Goal: Book appointment/travel/reservation

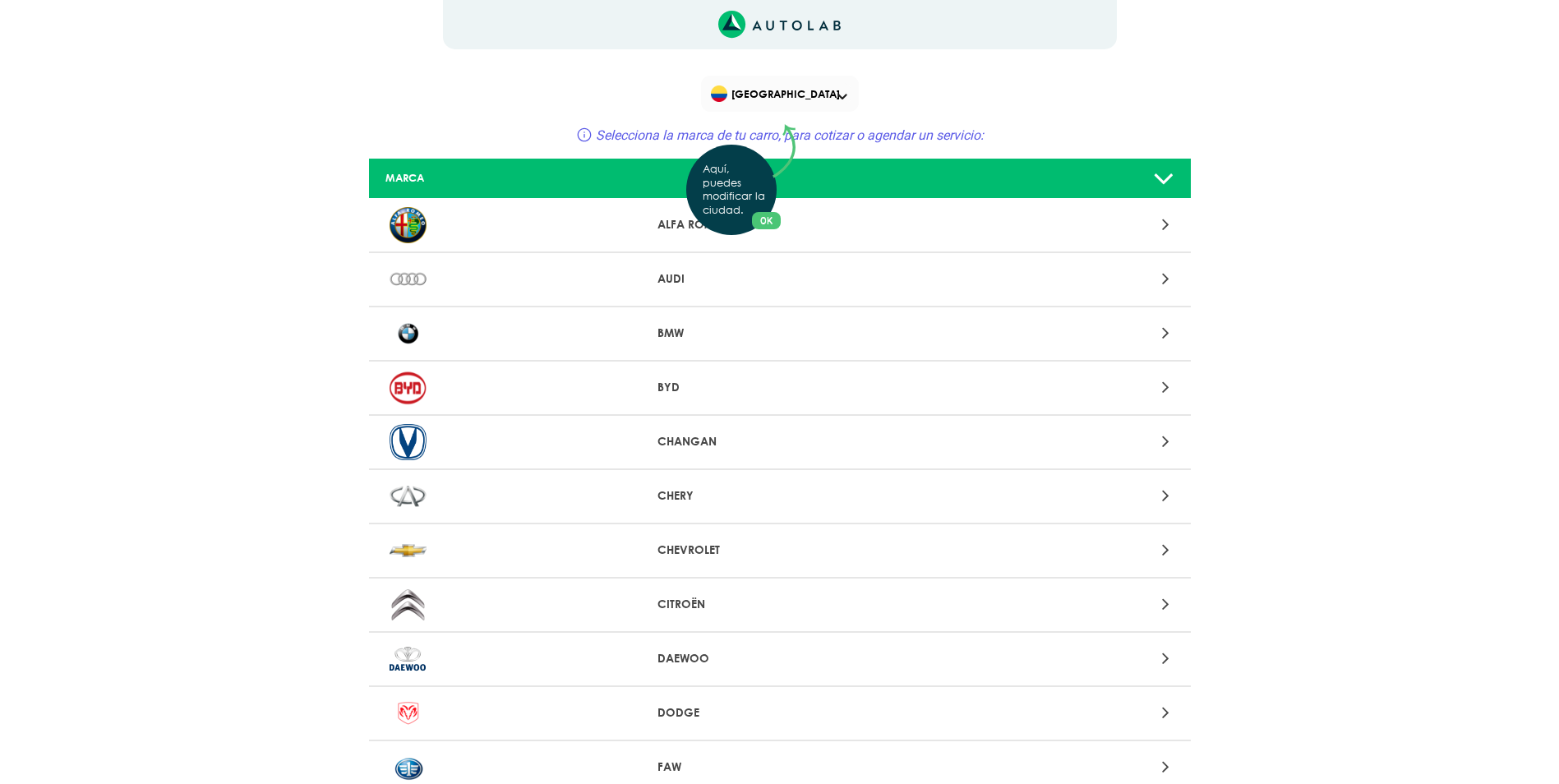
click at [1170, 223] on div "Aquí, puedes modificar la ciudad. OK .aex,.bex{fill:none!important;stroke:#50c4…" at bounding box center [779, 392] width 1559 height 784
click at [1168, 223] on icon at bounding box center [1165, 224] width 7 height 22
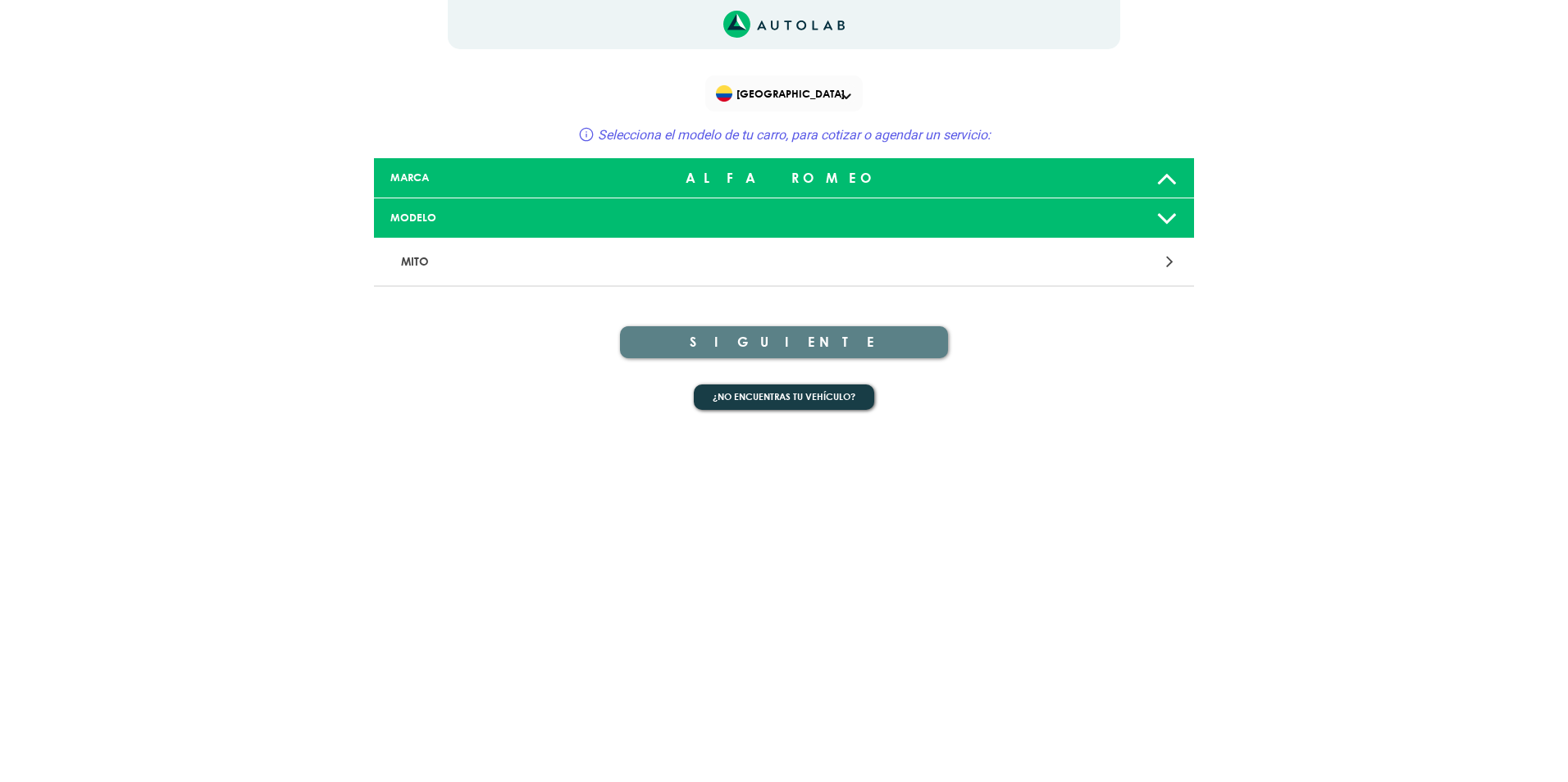
click at [1169, 261] on icon at bounding box center [1169, 261] width 7 height 21
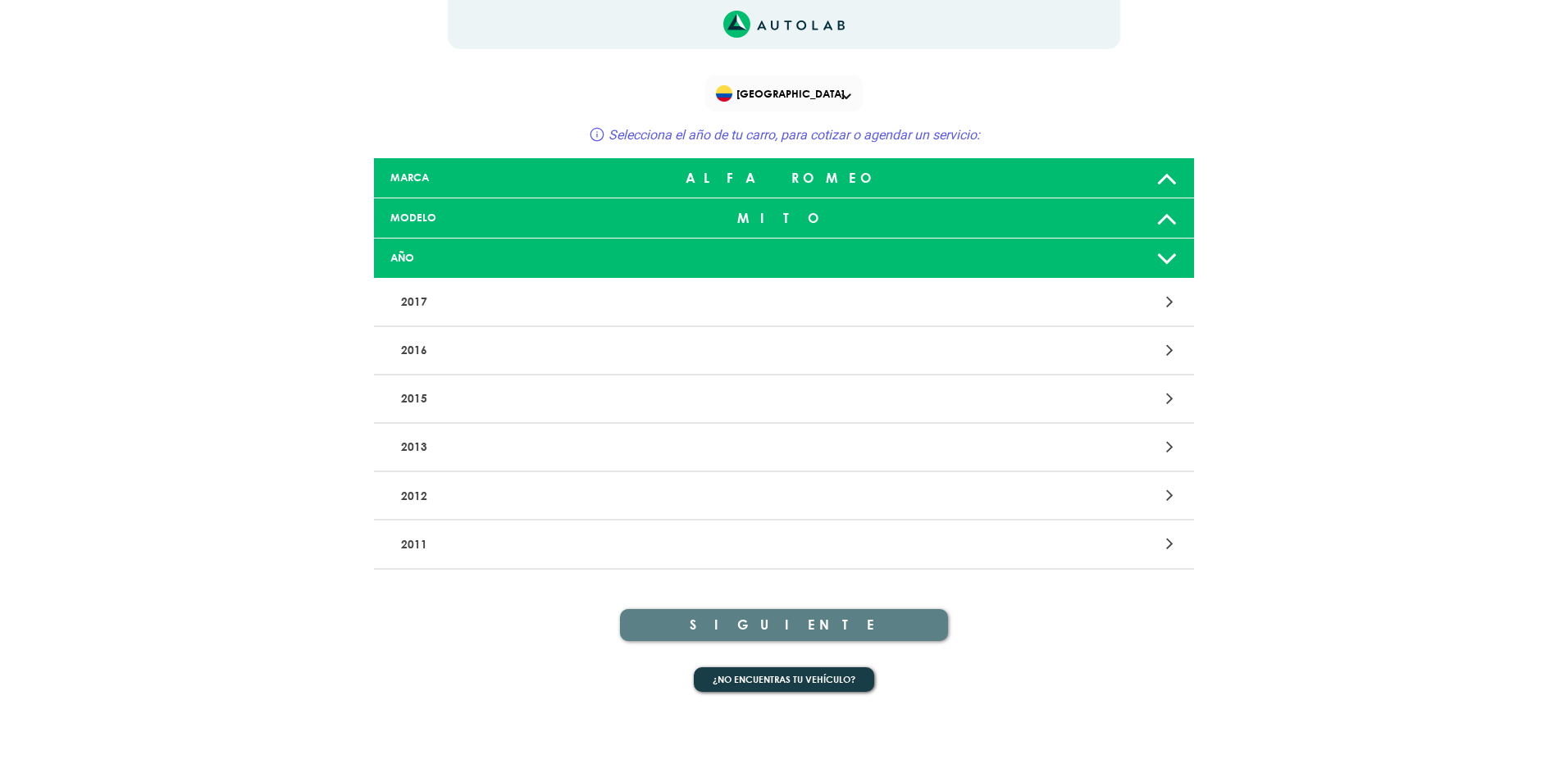
click at [1174, 389] on div at bounding box center [1051, 398] width 268 height 22
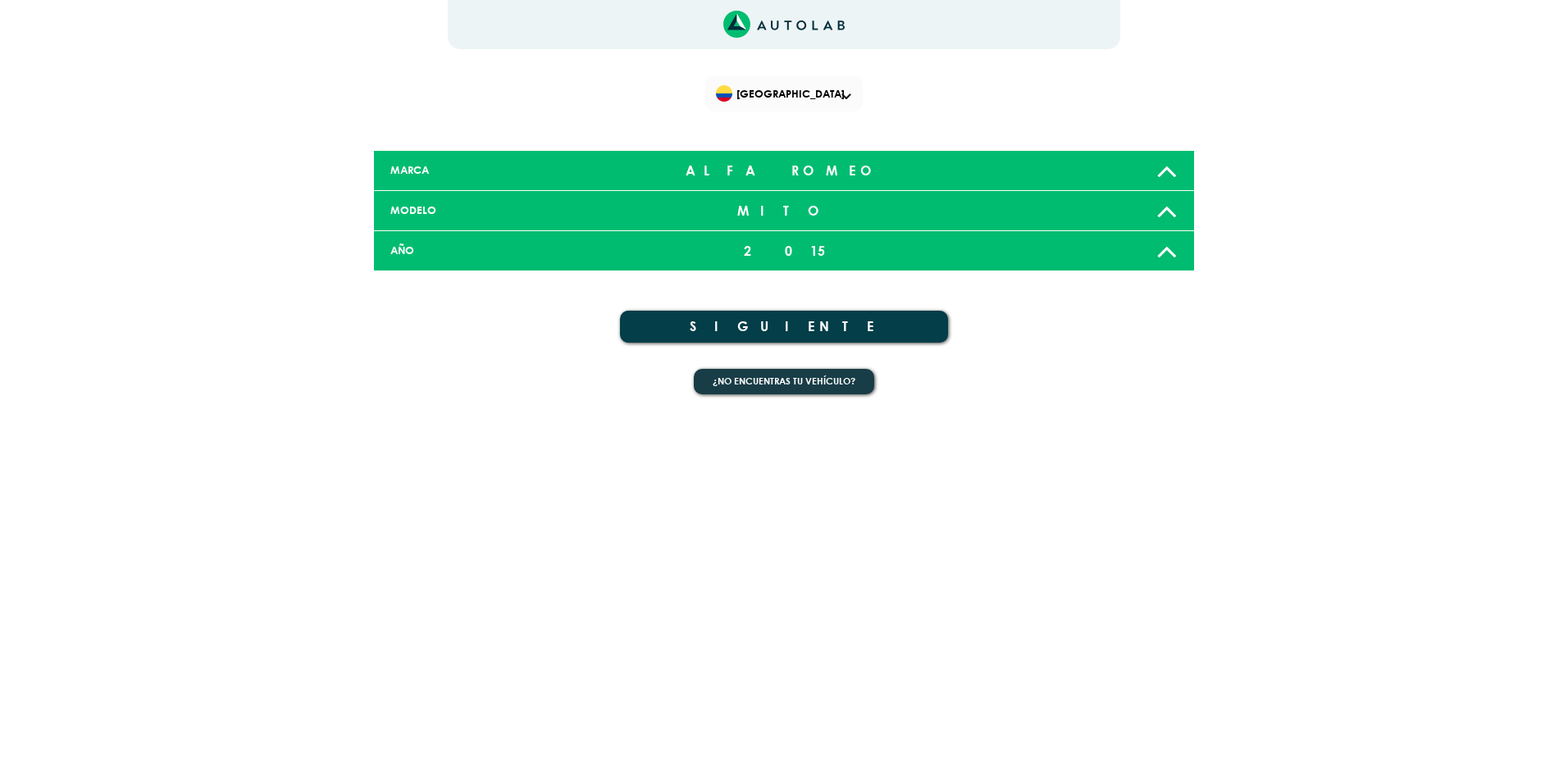
click at [777, 331] on button "SIGUIENTE" at bounding box center [783, 327] width 328 height 32
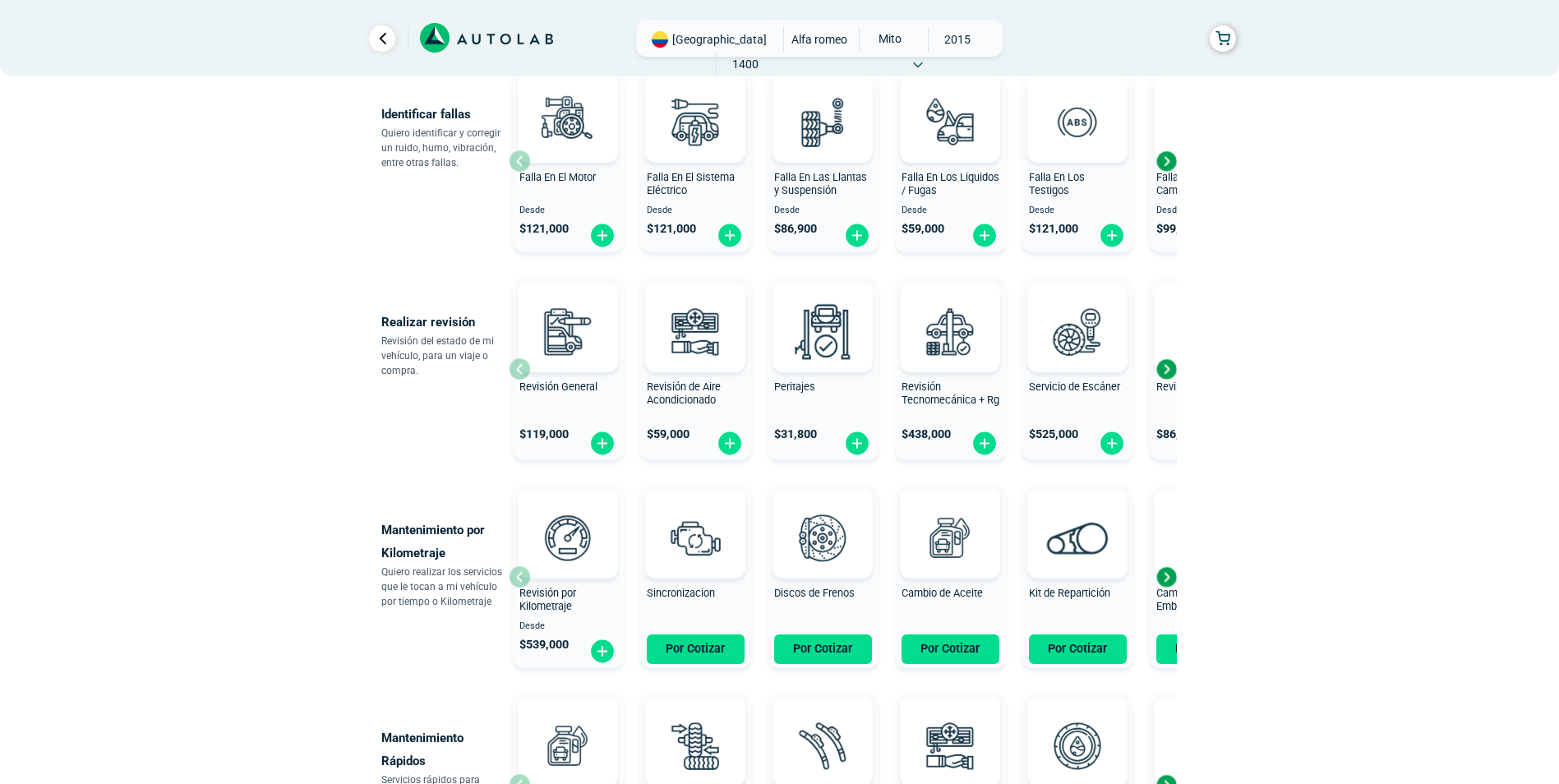
scroll to position [411, 0]
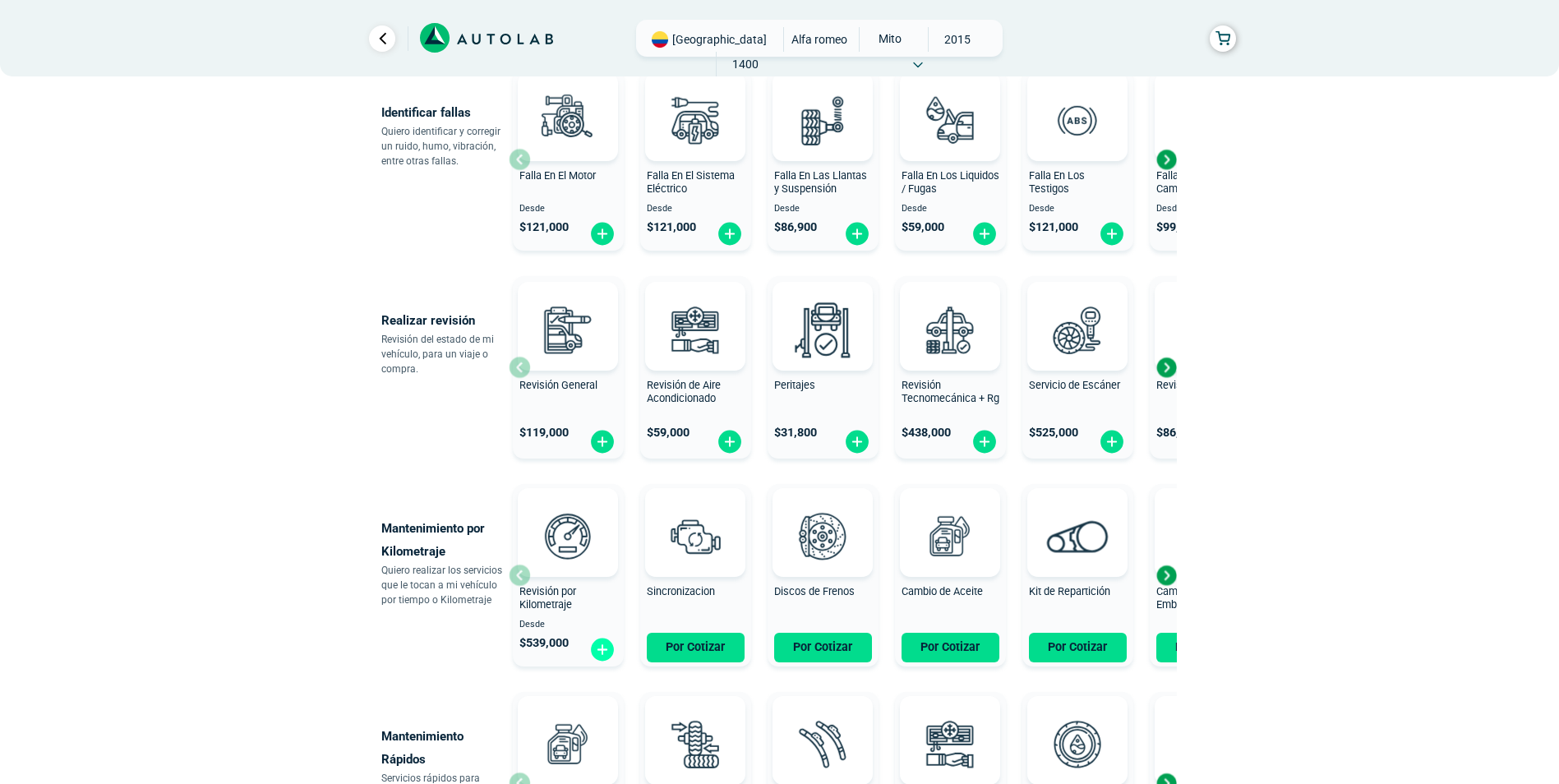
click at [599, 650] on img at bounding box center [602, 649] width 26 height 26
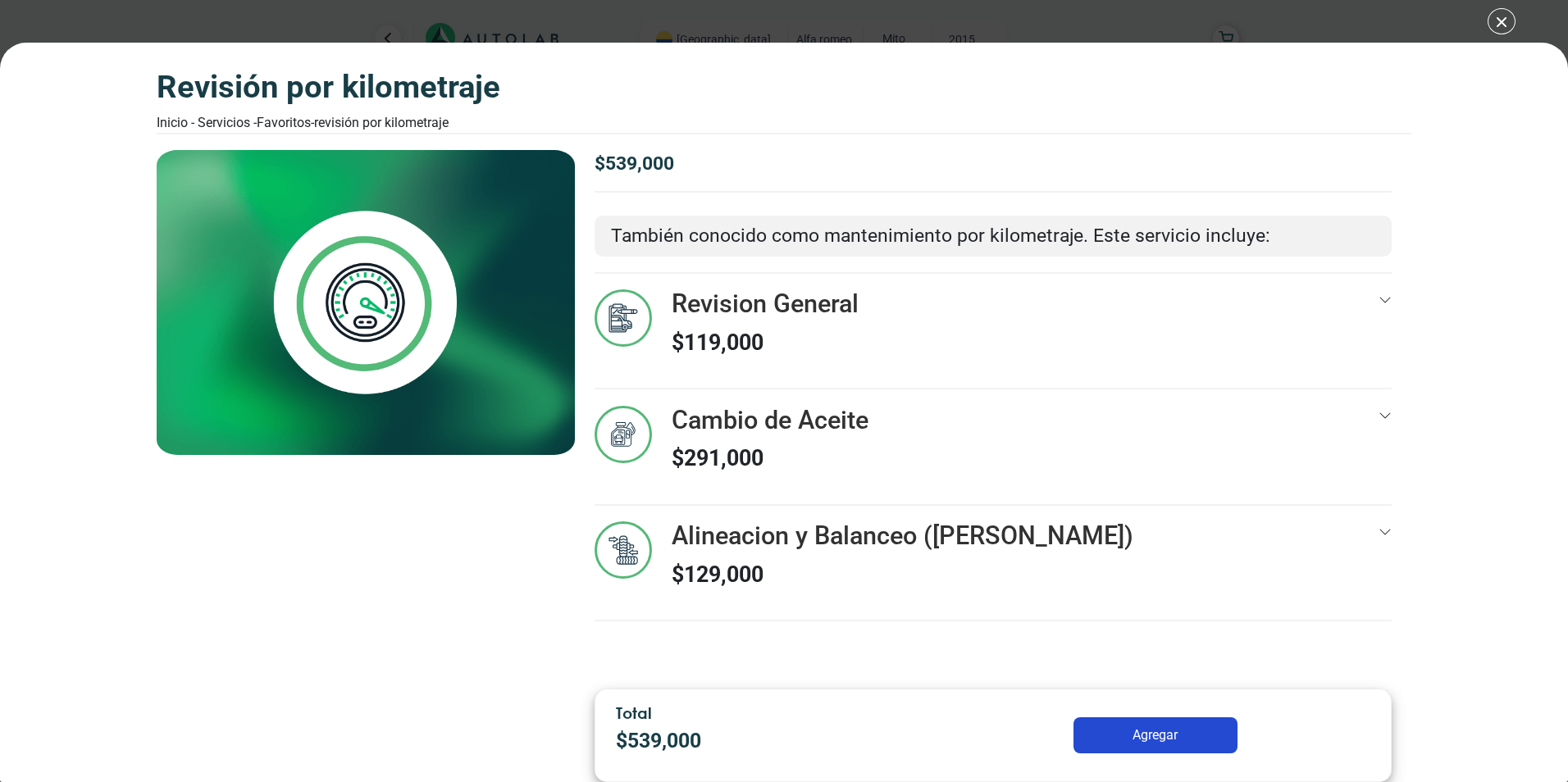
click at [1501, 23] on div "Revisión por Kilometraje Inicio - Servicios - Favoritos - Revisión por Kilometr…" at bounding box center [784, 391] width 1568 height 782
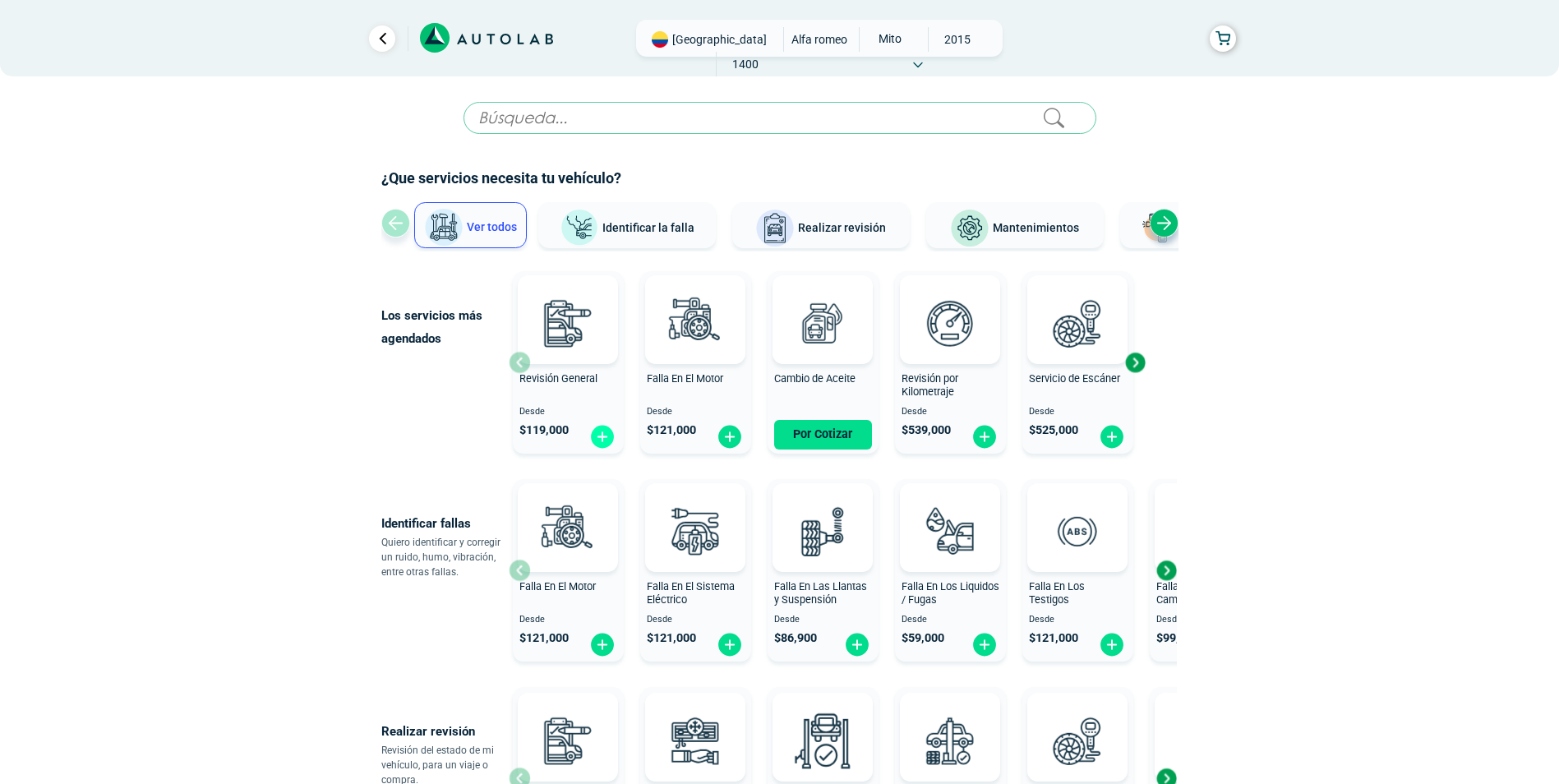
click at [600, 437] on img at bounding box center [602, 437] width 26 height 26
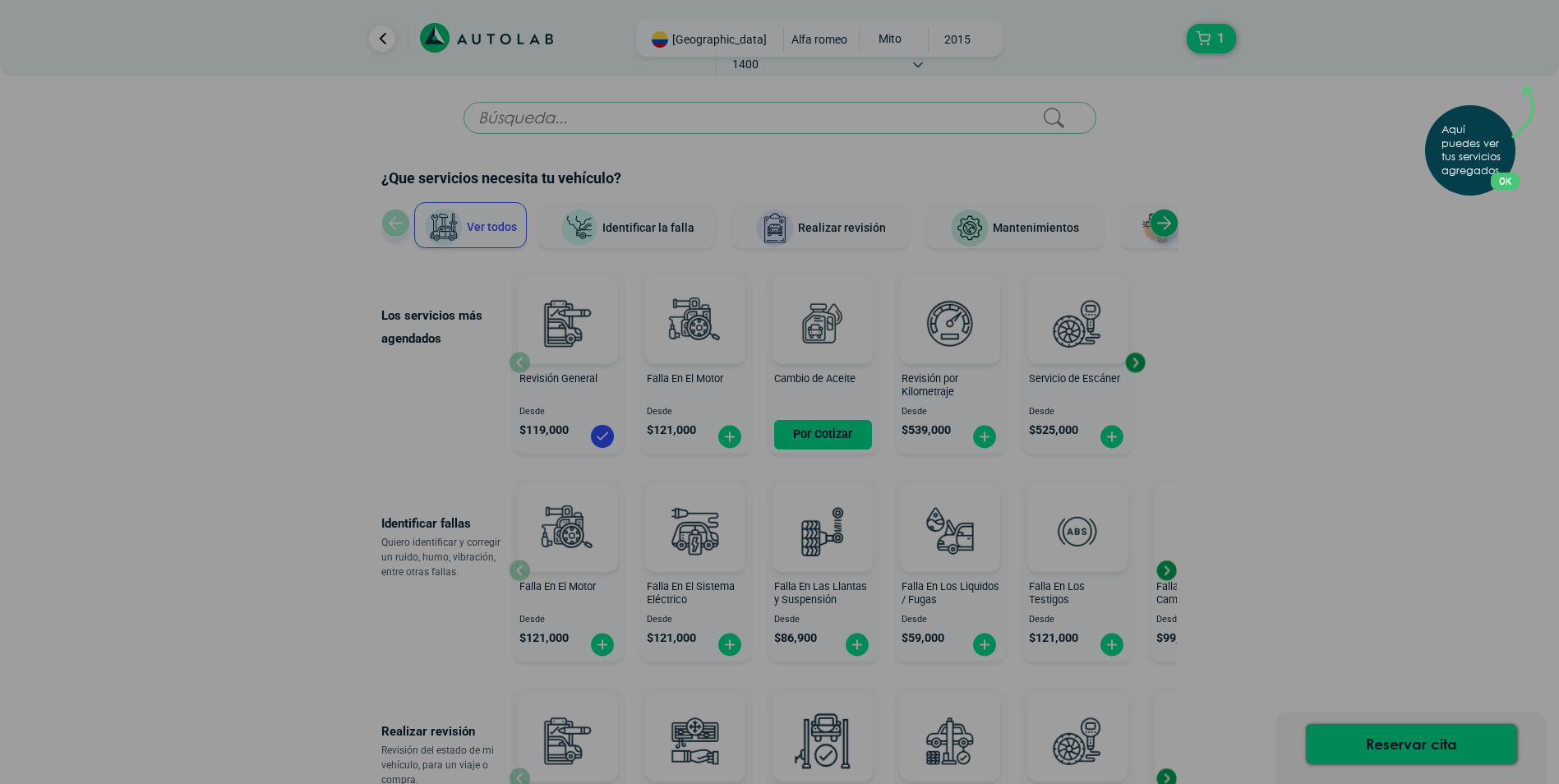
click at [1516, 182] on button "OK" at bounding box center [1505, 181] width 29 height 17
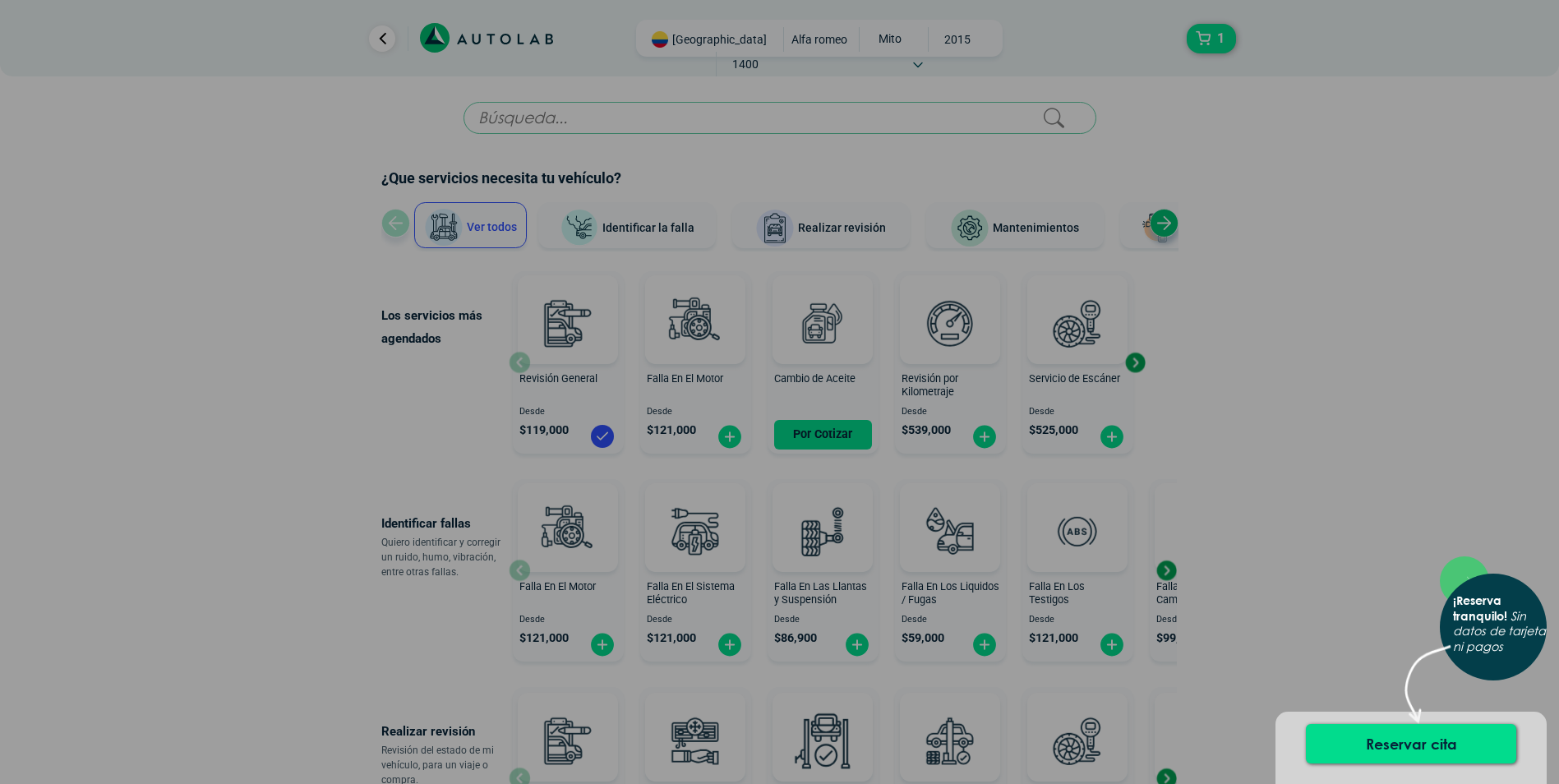
click at [1388, 483] on div "× ¡Reserva tranquilo! Sin datos de tarjeta ni pagos" at bounding box center [779, 392] width 1559 height 784
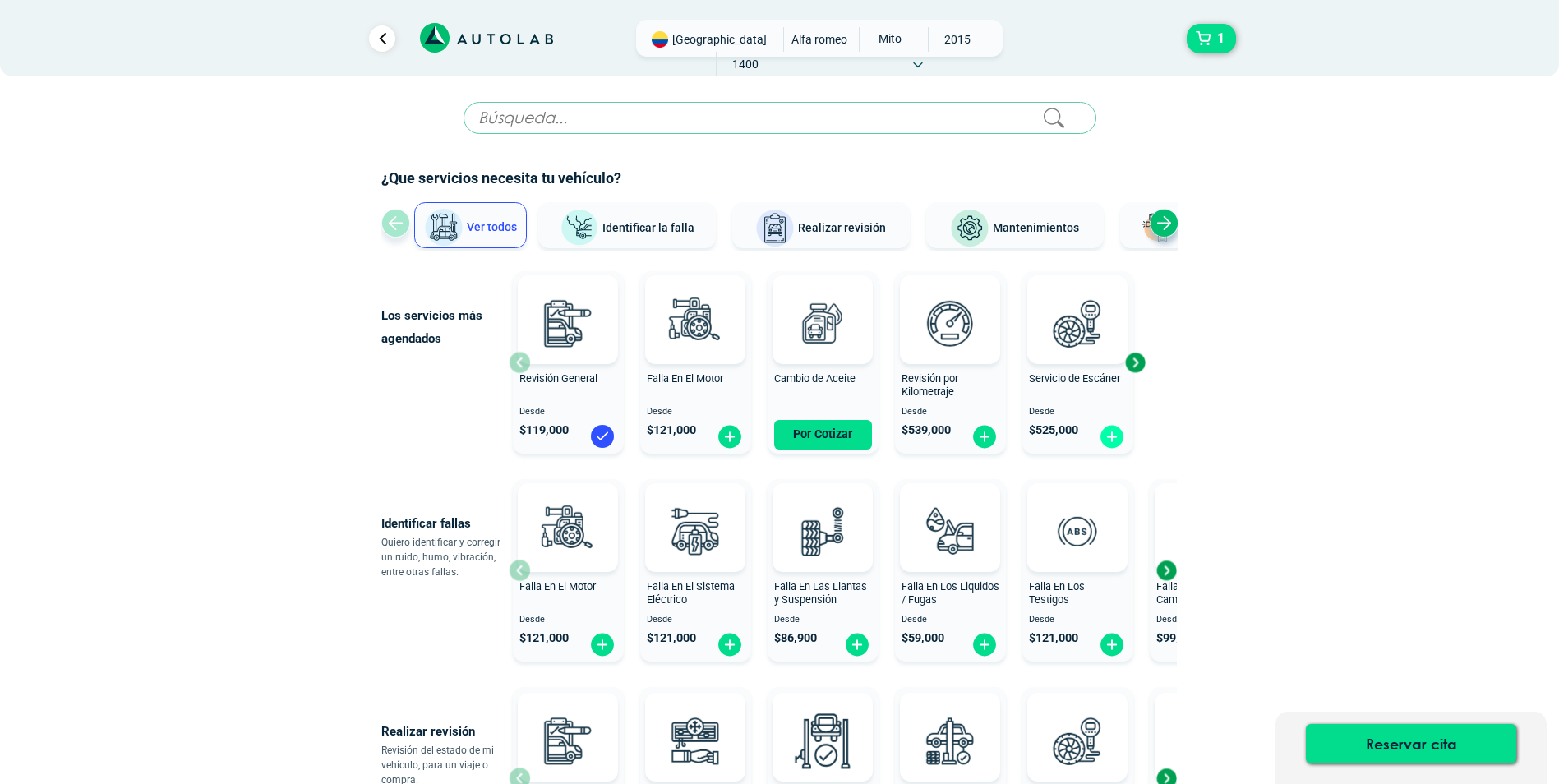
click at [1113, 442] on img at bounding box center [1112, 437] width 26 height 26
click at [1088, 338] on img at bounding box center [1077, 323] width 72 height 72
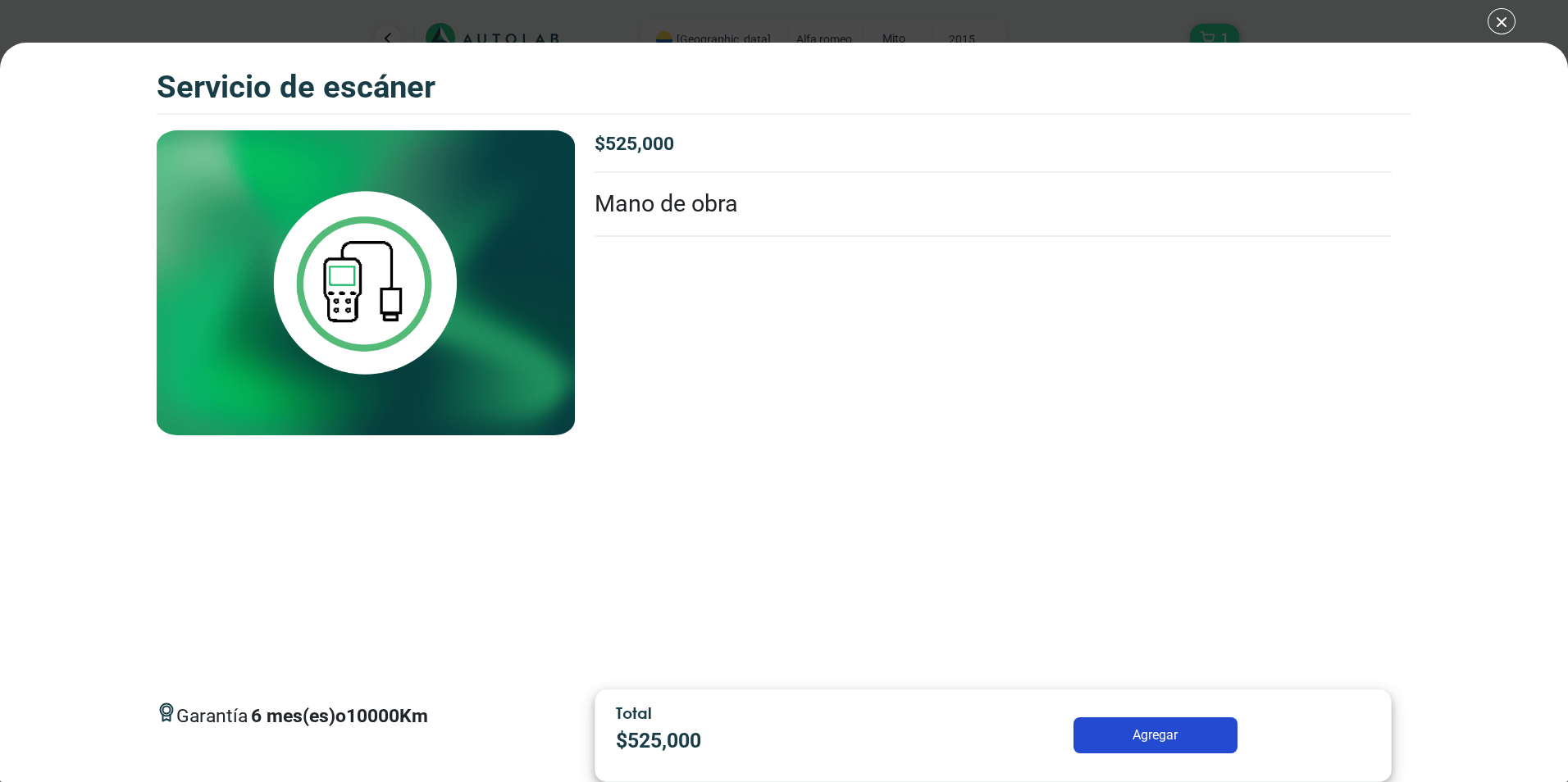
click at [1504, 17] on div "Servicio de escáner 1 Servicio de escáner 6" at bounding box center [784, 391] width 1568 height 782
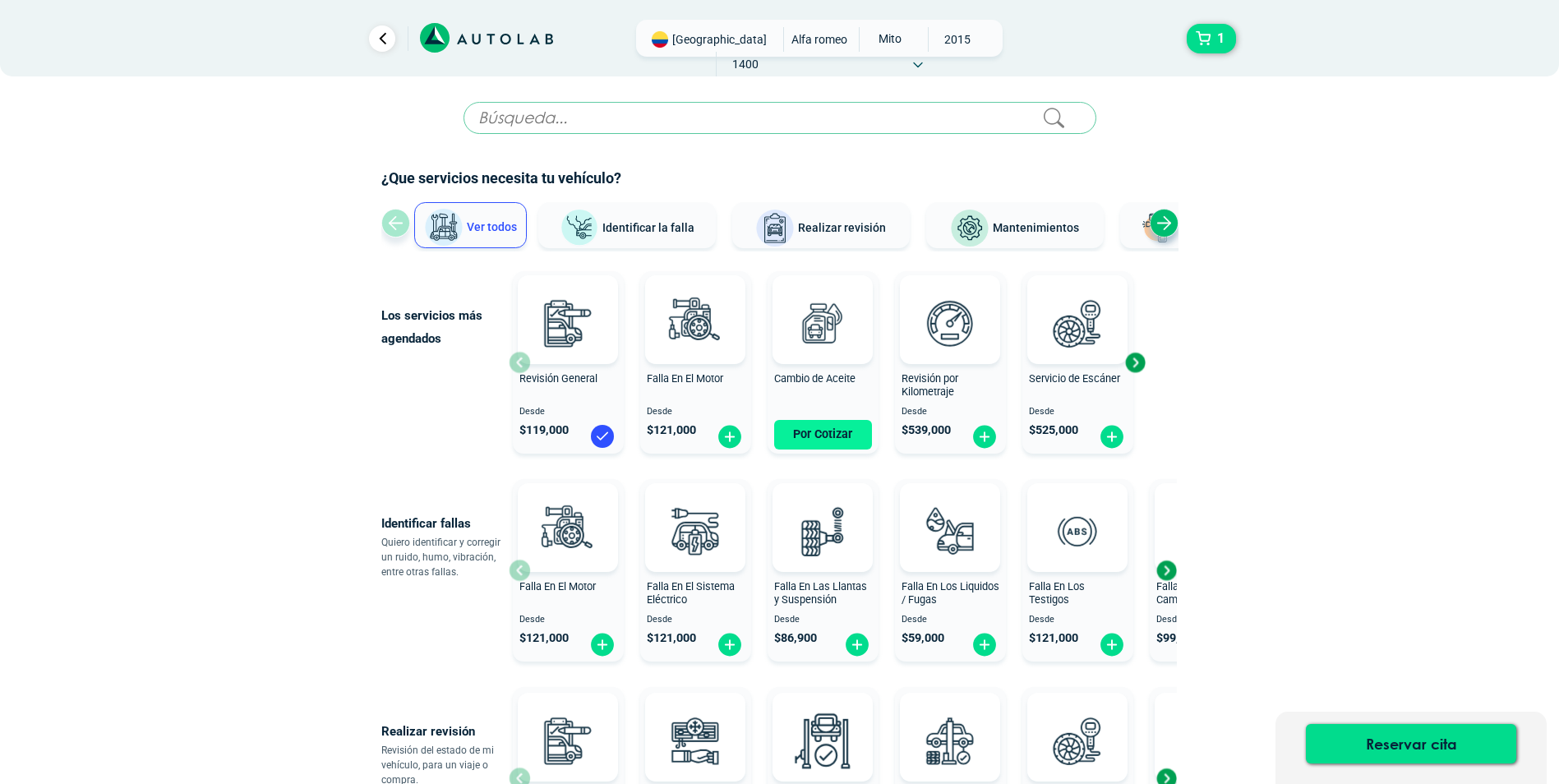
click at [825, 442] on button "Por Cotizar" at bounding box center [823, 435] width 98 height 30
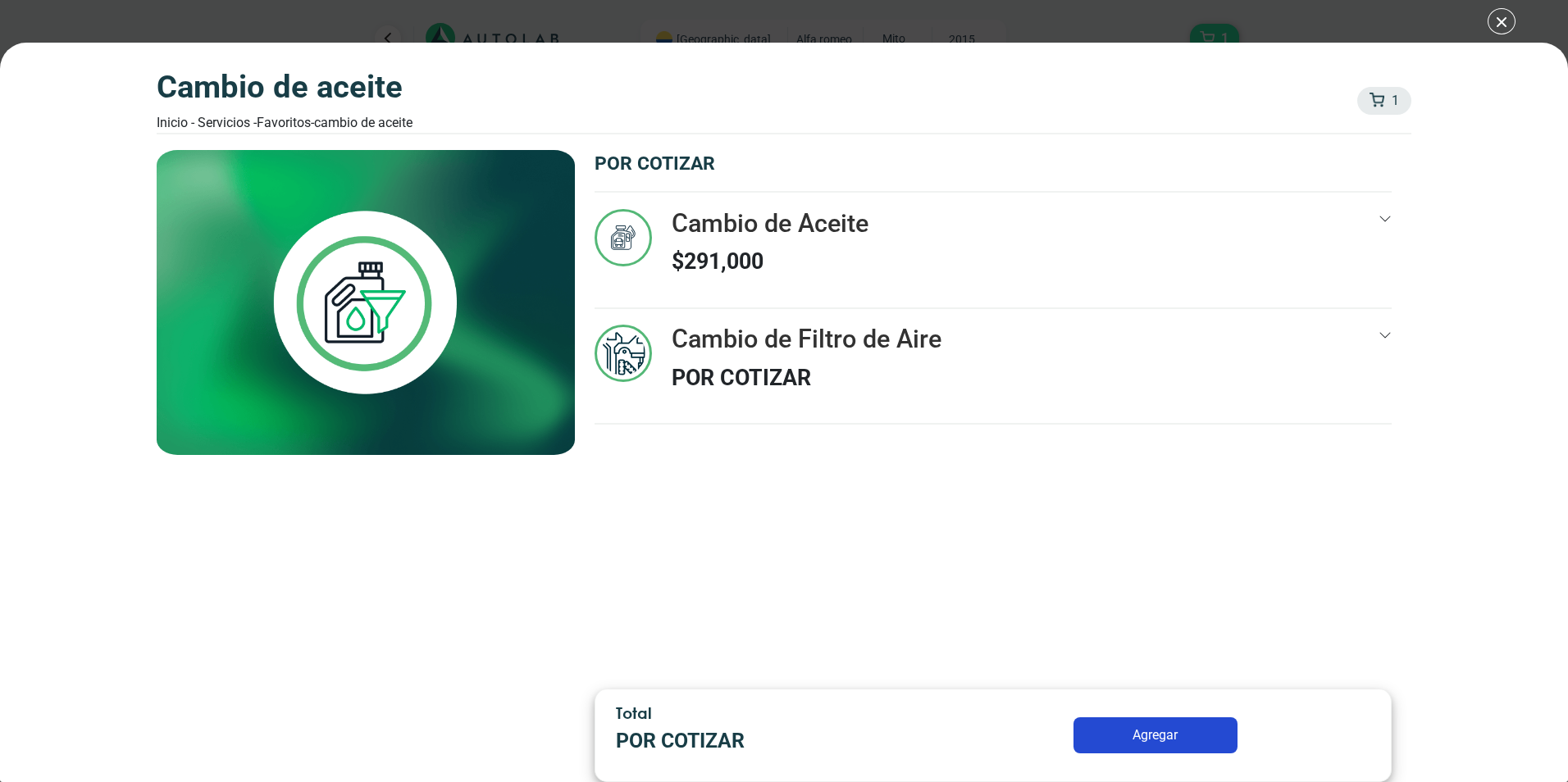
click at [1389, 334] on icon at bounding box center [1385, 335] width 13 height 13
click at [407, 590] on div "1 Cambio de Aceite" at bounding box center [366, 413] width 418 height 526
click at [1504, 16] on div "Cambio de Aceite Inicio - Servicios - Favoritos - Cambio de Aceite 1 1 Cambio d…" at bounding box center [784, 391] width 1568 height 782
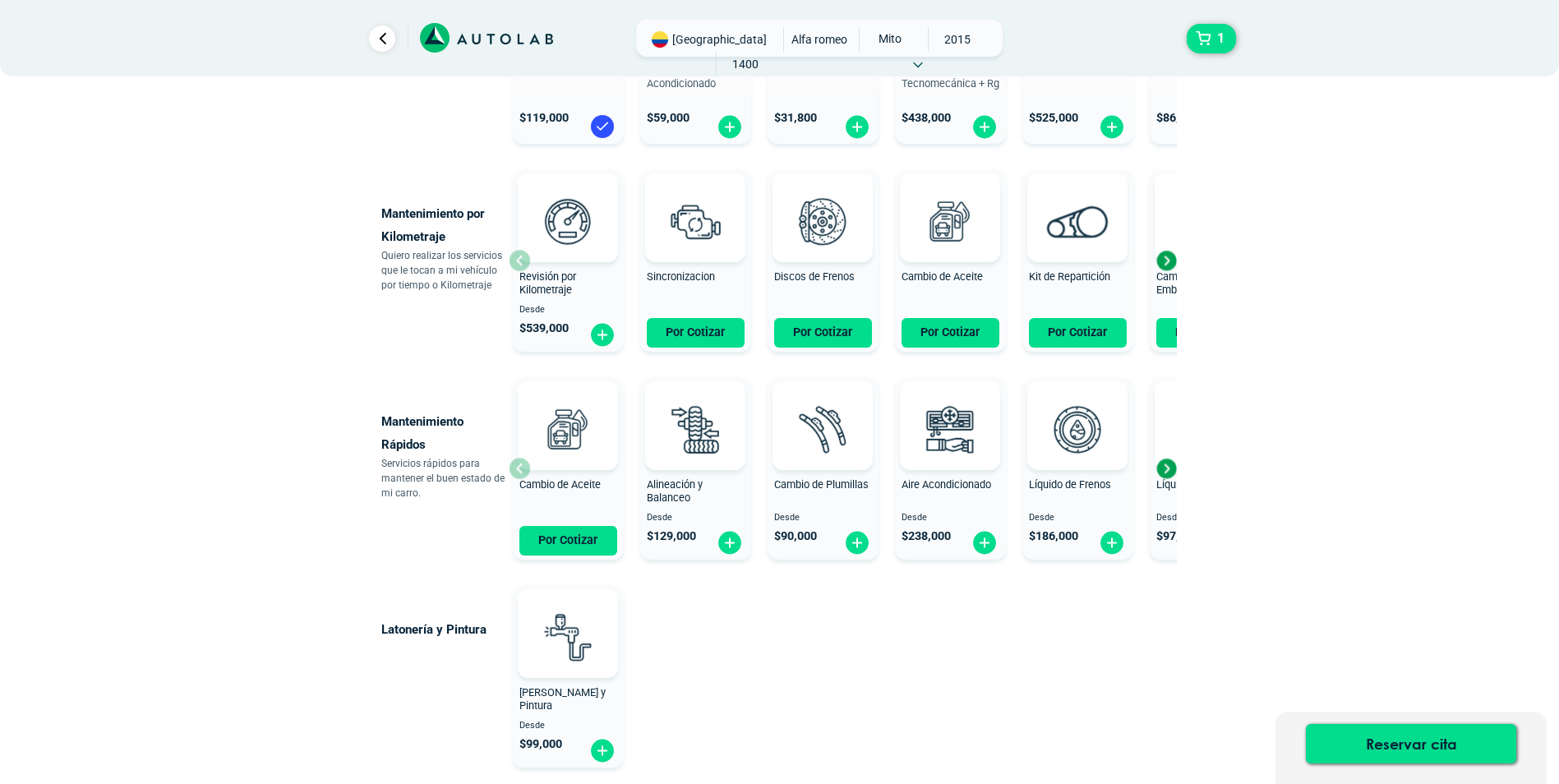
scroll to position [822, 0]
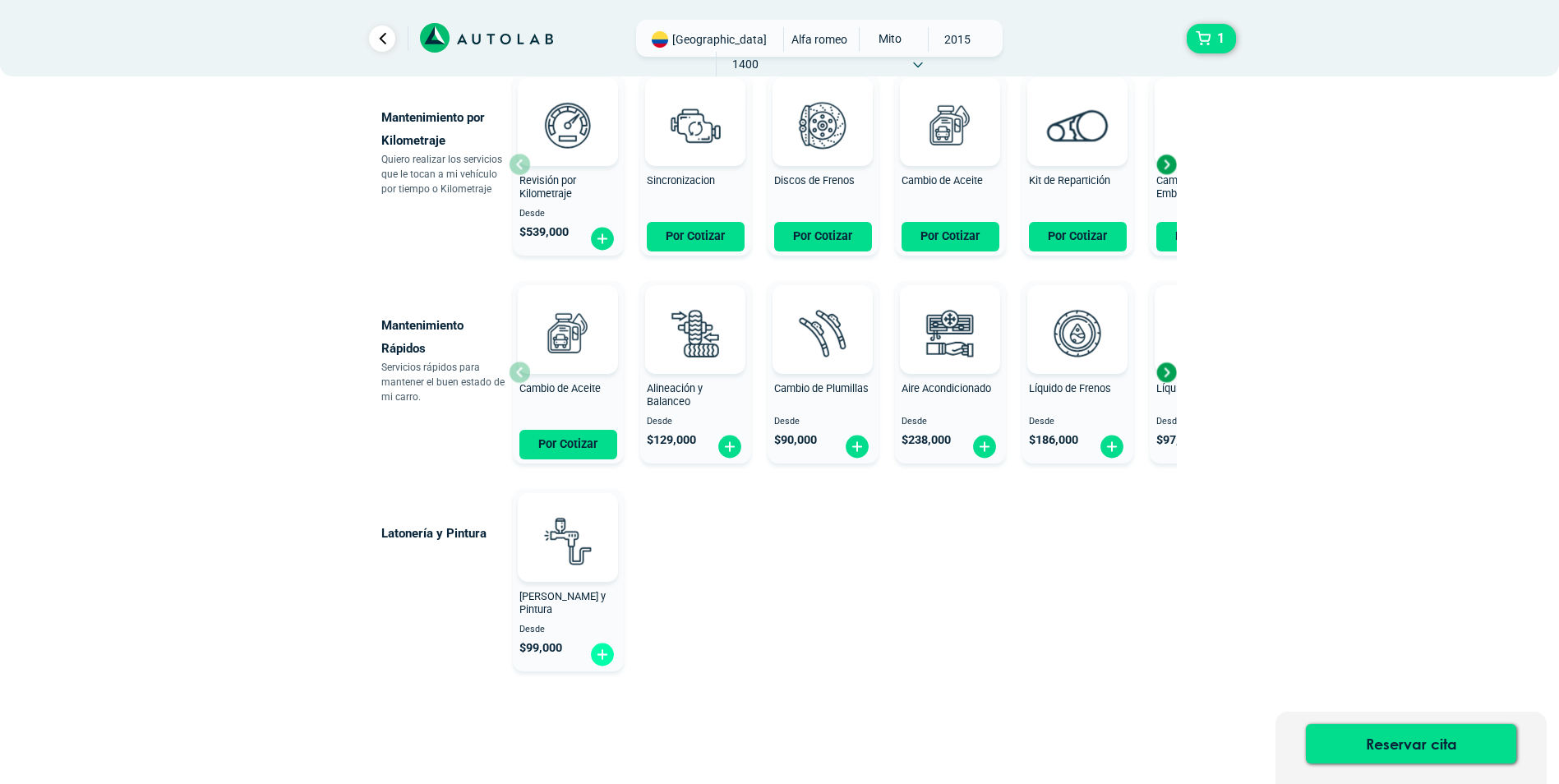
click at [599, 653] on img at bounding box center [602, 654] width 26 height 26
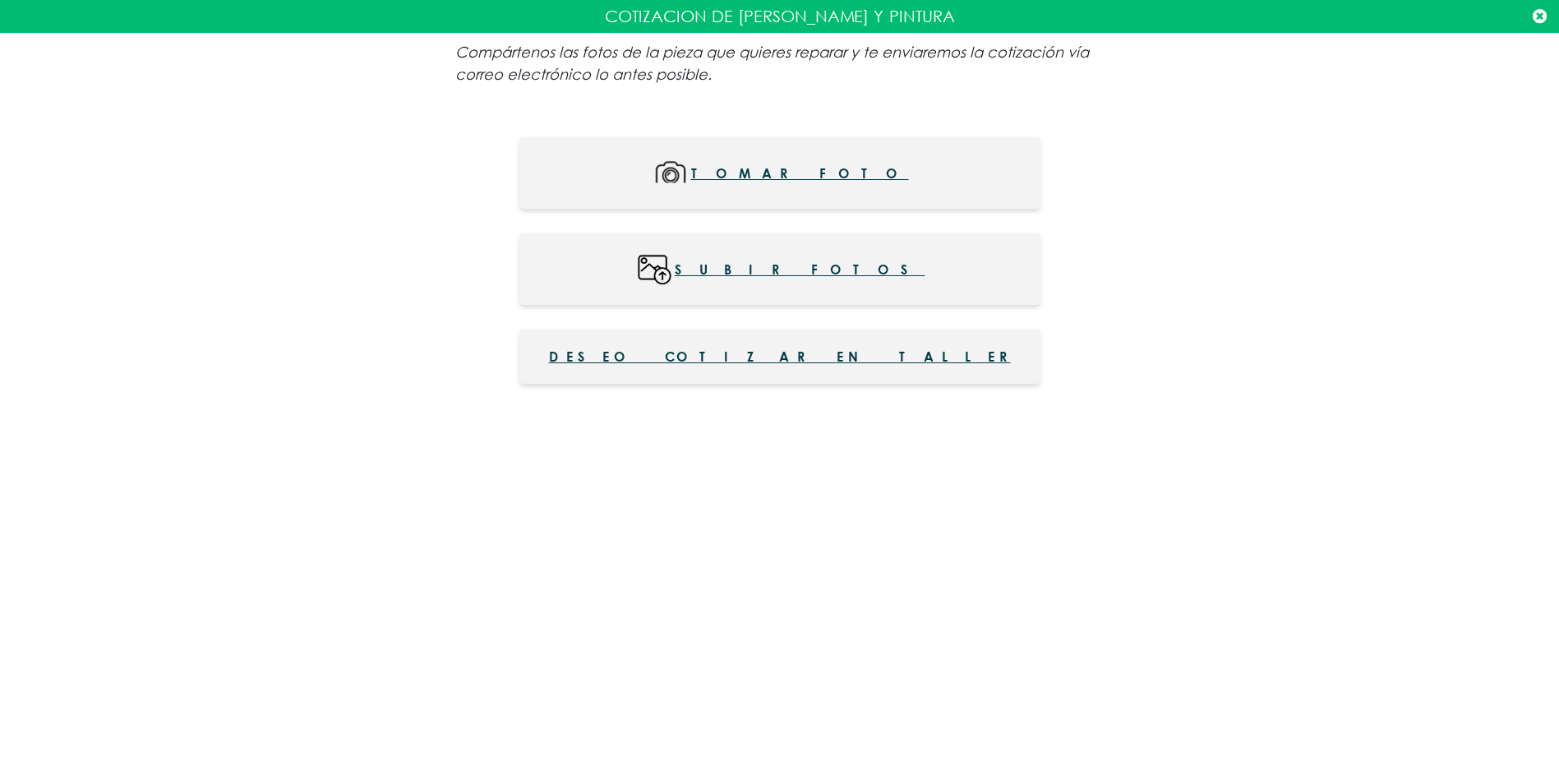
click at [1544, 13] on icon at bounding box center [1539, 17] width 14 height 17
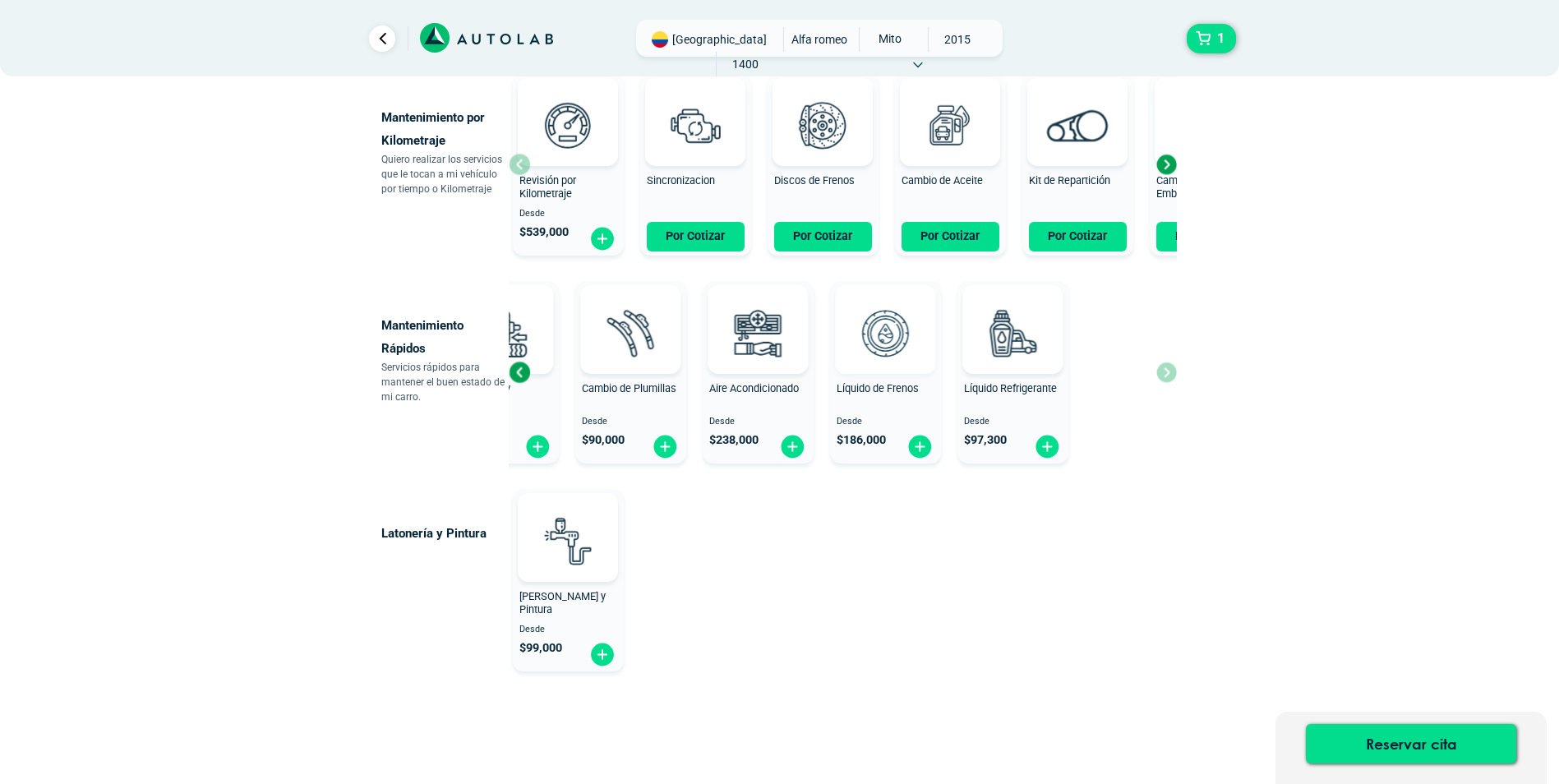
click at [791, 371] on div "Cambio de Aceite Por Cotizar Alineación y Balanceo Desde $ 129,000 Cambio de Pl…" at bounding box center [651, 372] width 668 height 195
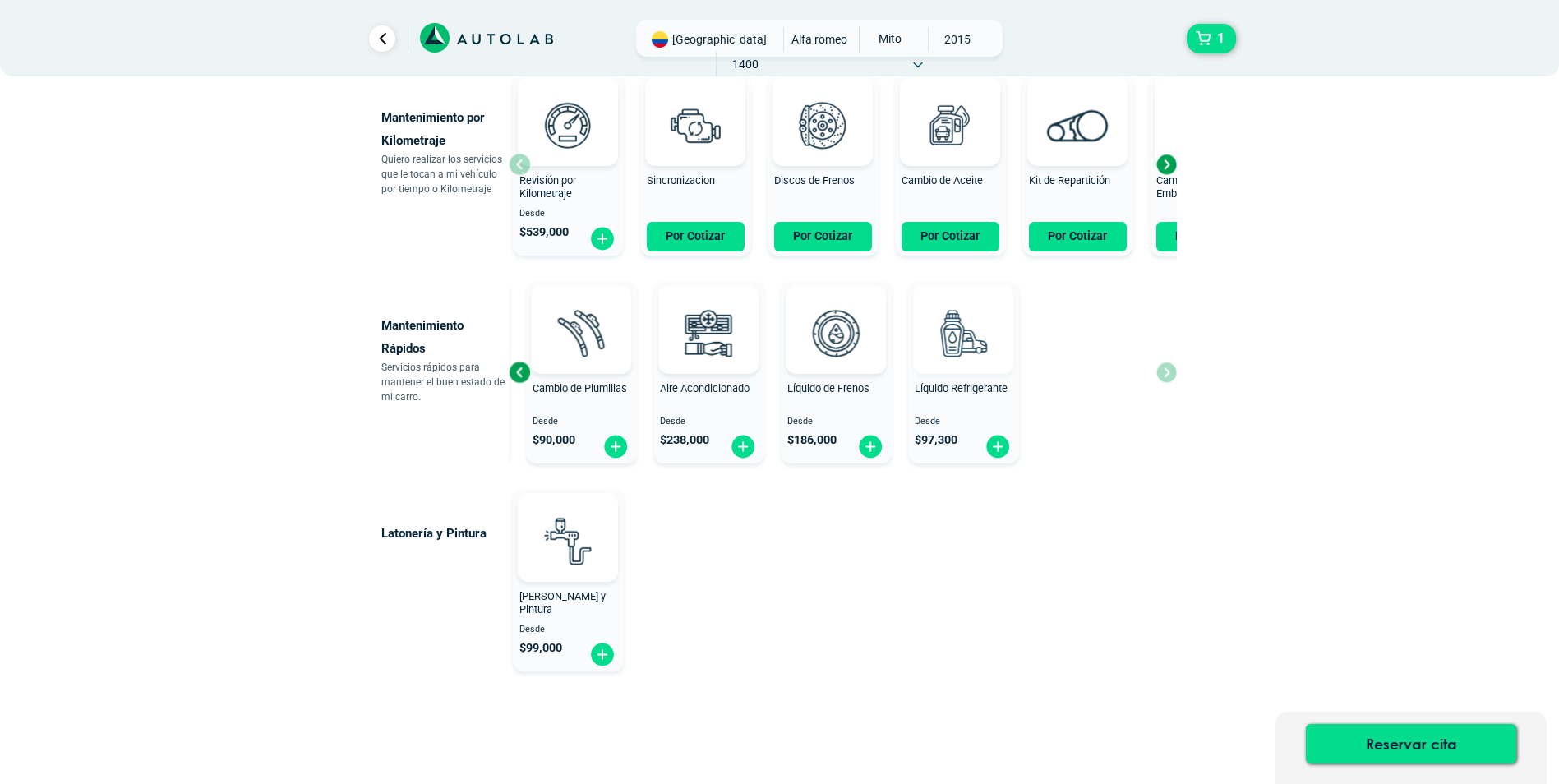
click at [770, 385] on div "Cambio de Aceite Por Cotizar Alineación y Balanceo Desde $ 129,000 Cambio de Pl…" at bounding box center [601, 372] width 668 height 195
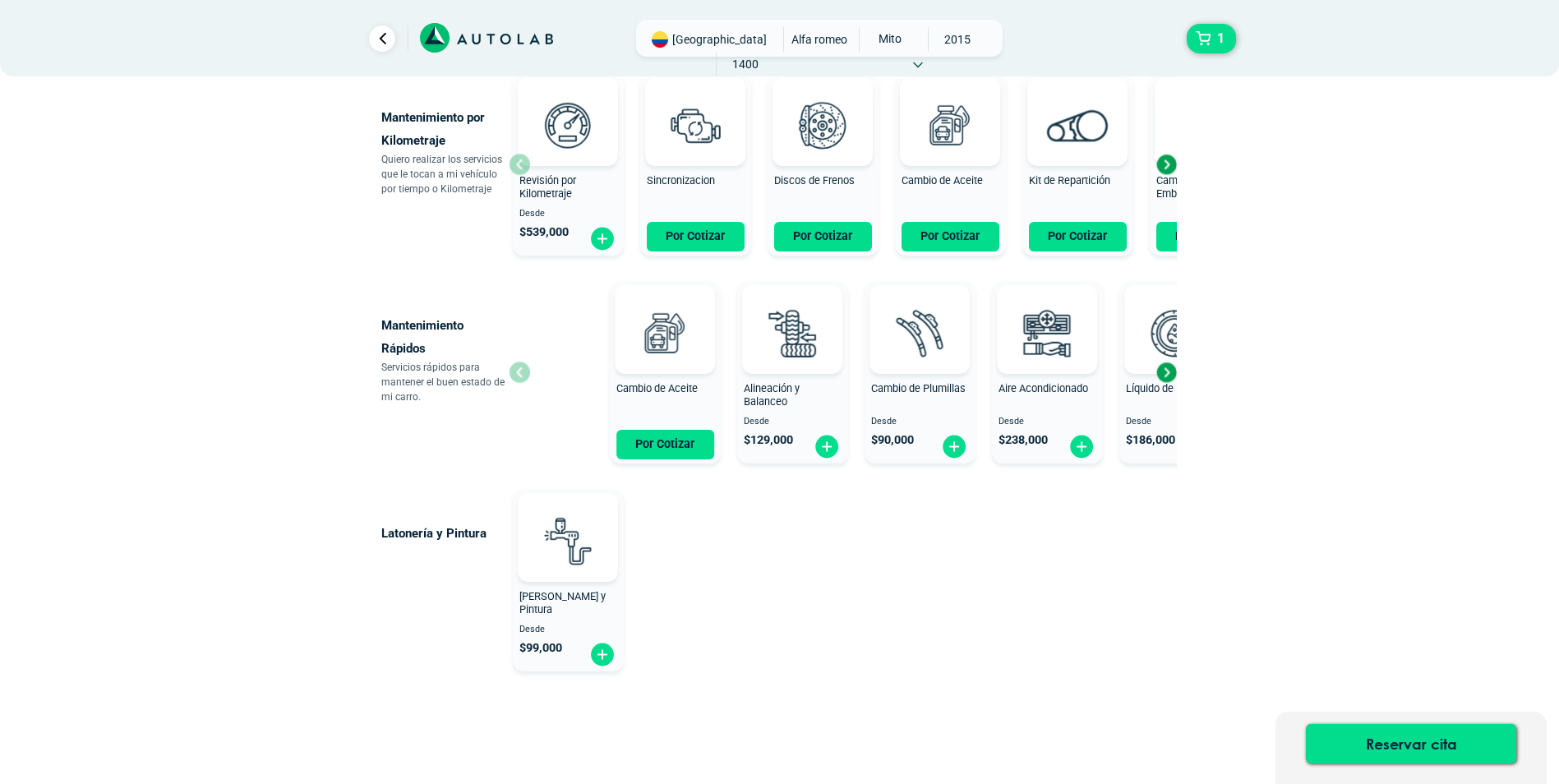
click at [1215, 369] on div "× ESTE SERVICIO YA ESTÁ INCLUÍDO Launch demo modal x" at bounding box center [780, 51] width 986 height 1542
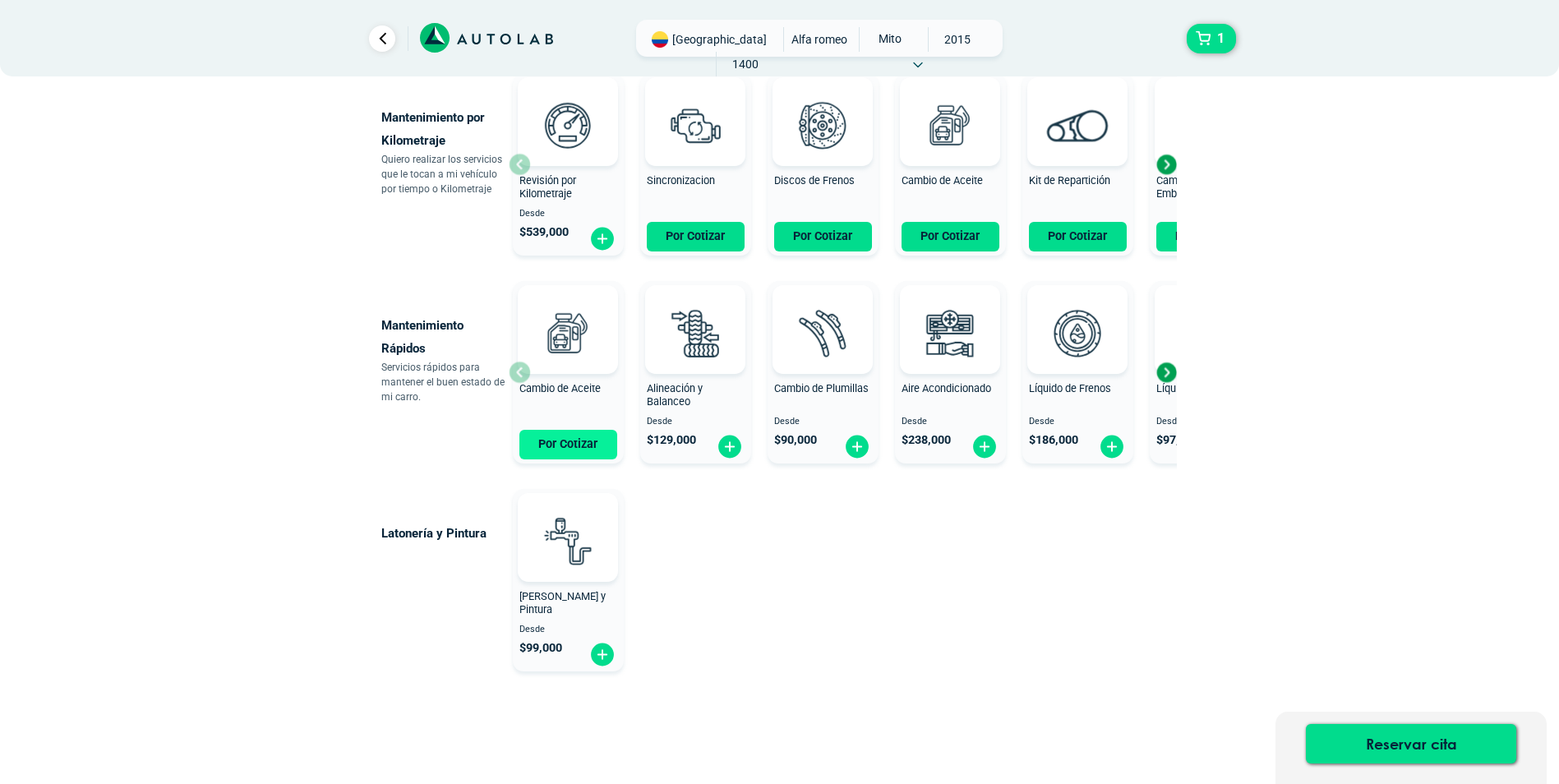
click at [570, 447] on button "Por Cotizar" at bounding box center [568, 445] width 98 height 30
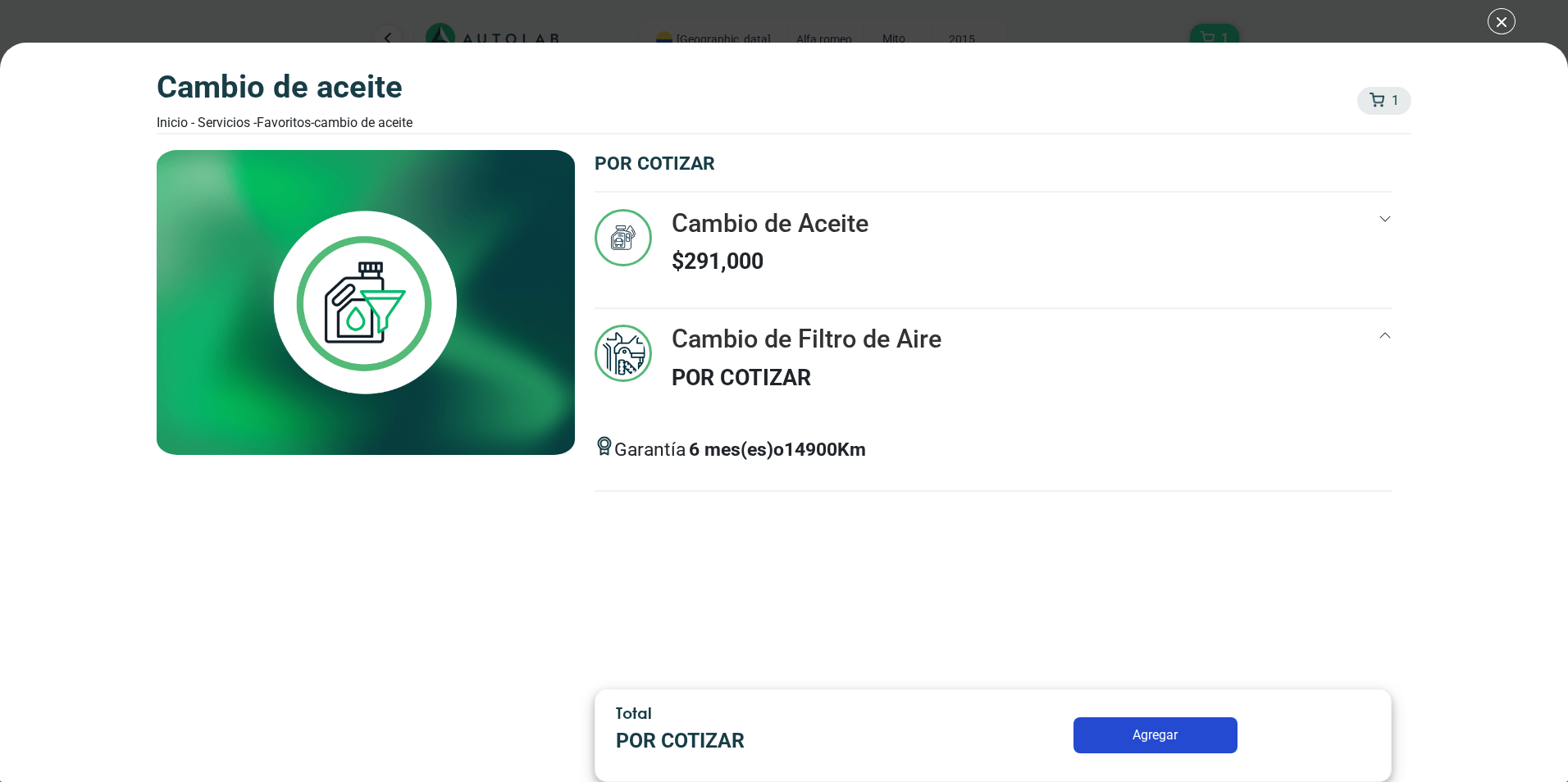
click at [1500, 22] on div "Cambio de Aceite Inicio - Servicios - Favoritos - Cambio de Aceite 1 1 Cambio d…" at bounding box center [784, 391] width 1568 height 782
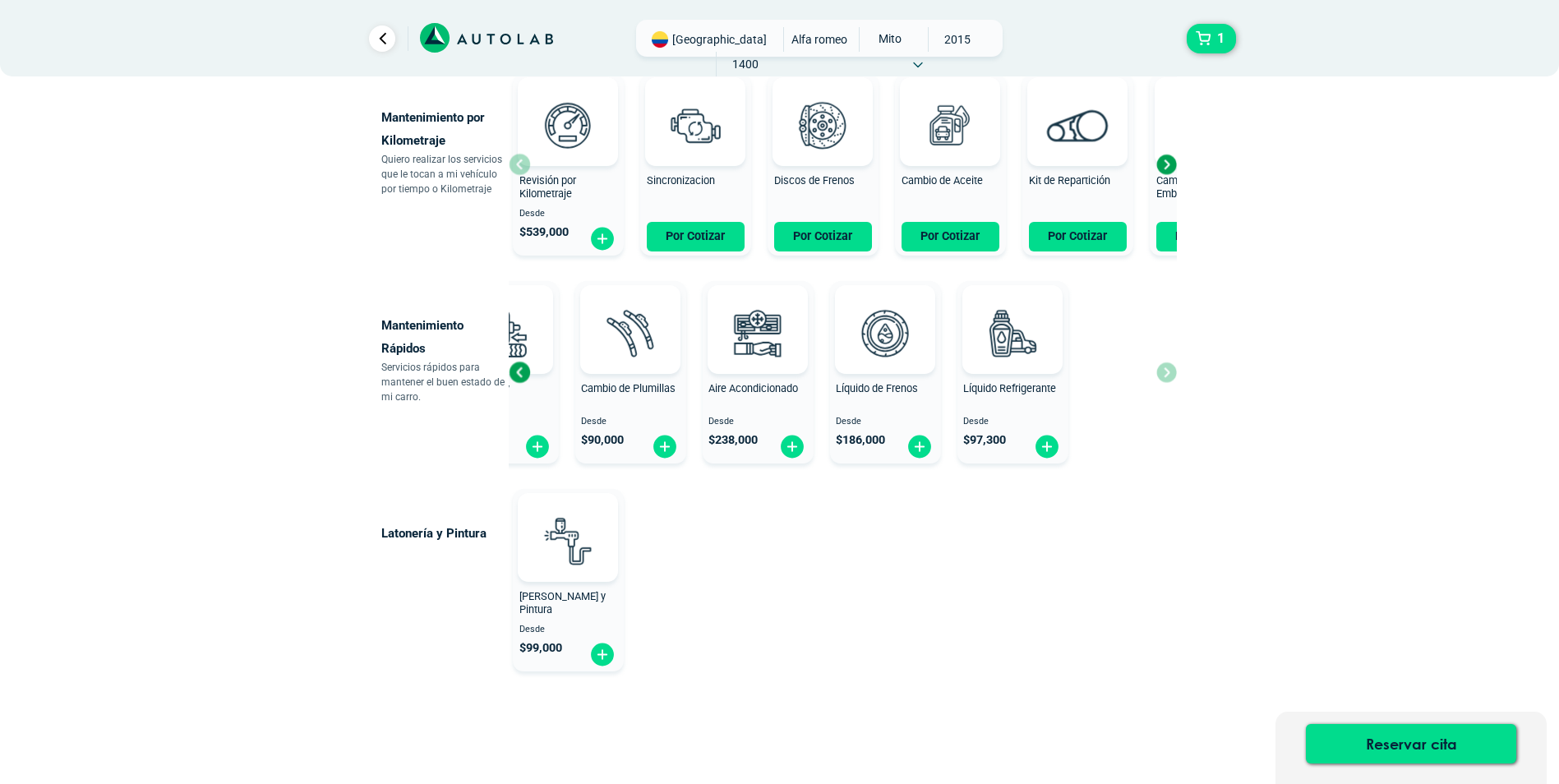
click at [785, 405] on div "Cambio de Aceite Por Cotizar Alineación y Balanceo Desde $ 129,000 Cambio de Pl…" at bounding box center [650, 372] width 668 height 195
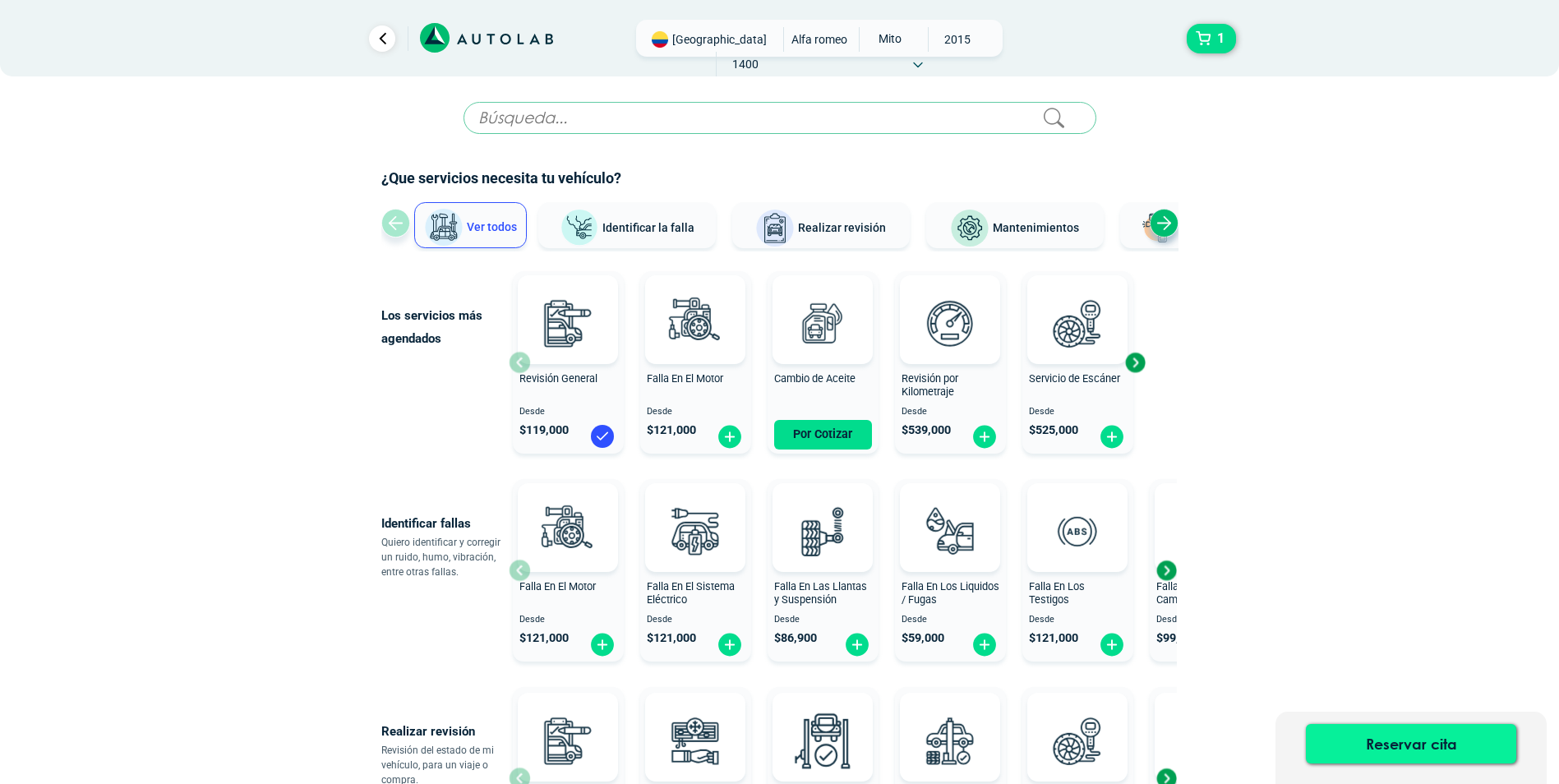
click at [1415, 739] on button "Reservar cita" at bounding box center [1411, 743] width 210 height 40
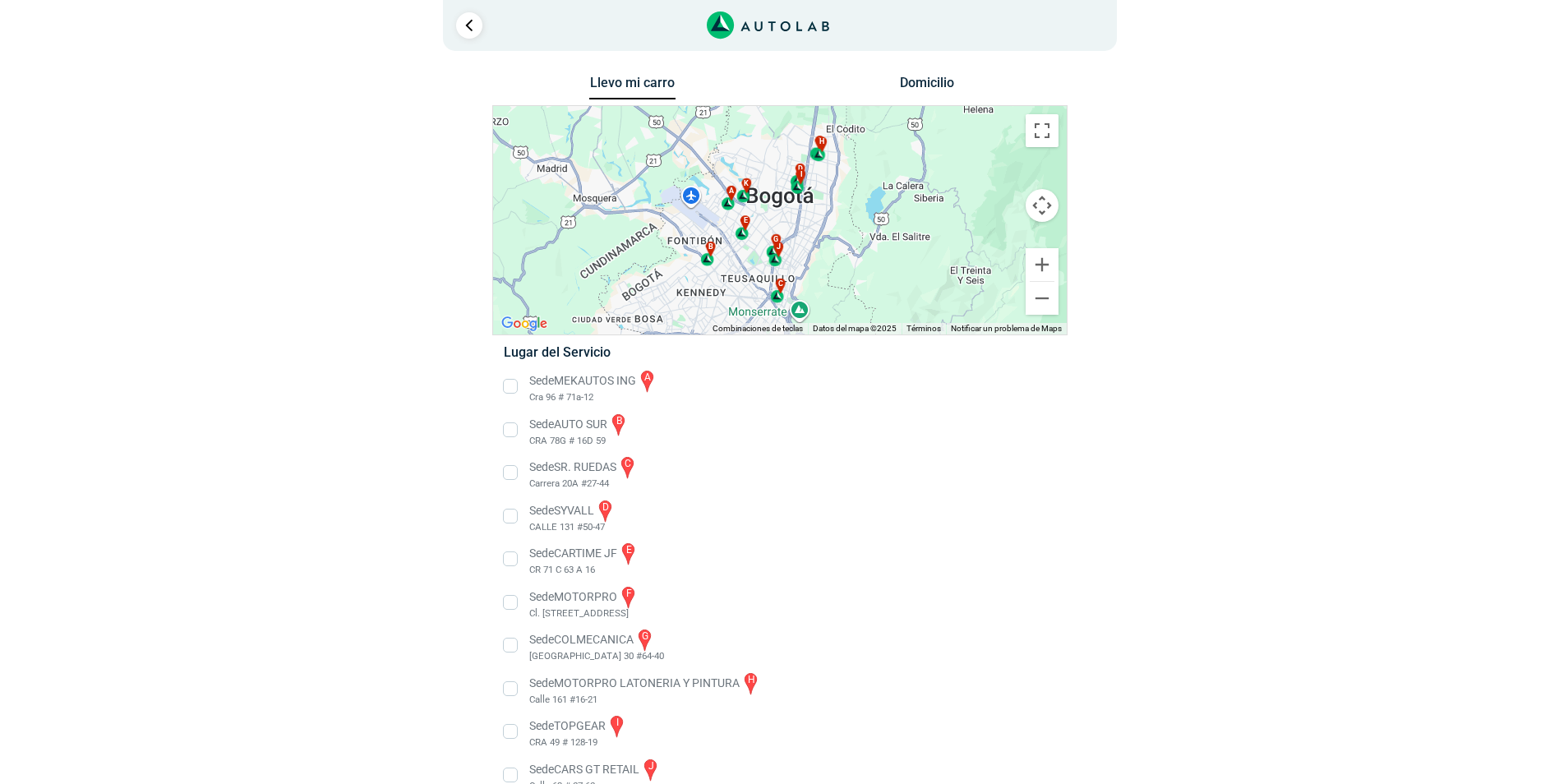
click at [719, 22] on icon "Link al sitio de autolab" at bounding box center [720, 23] width 19 height 17
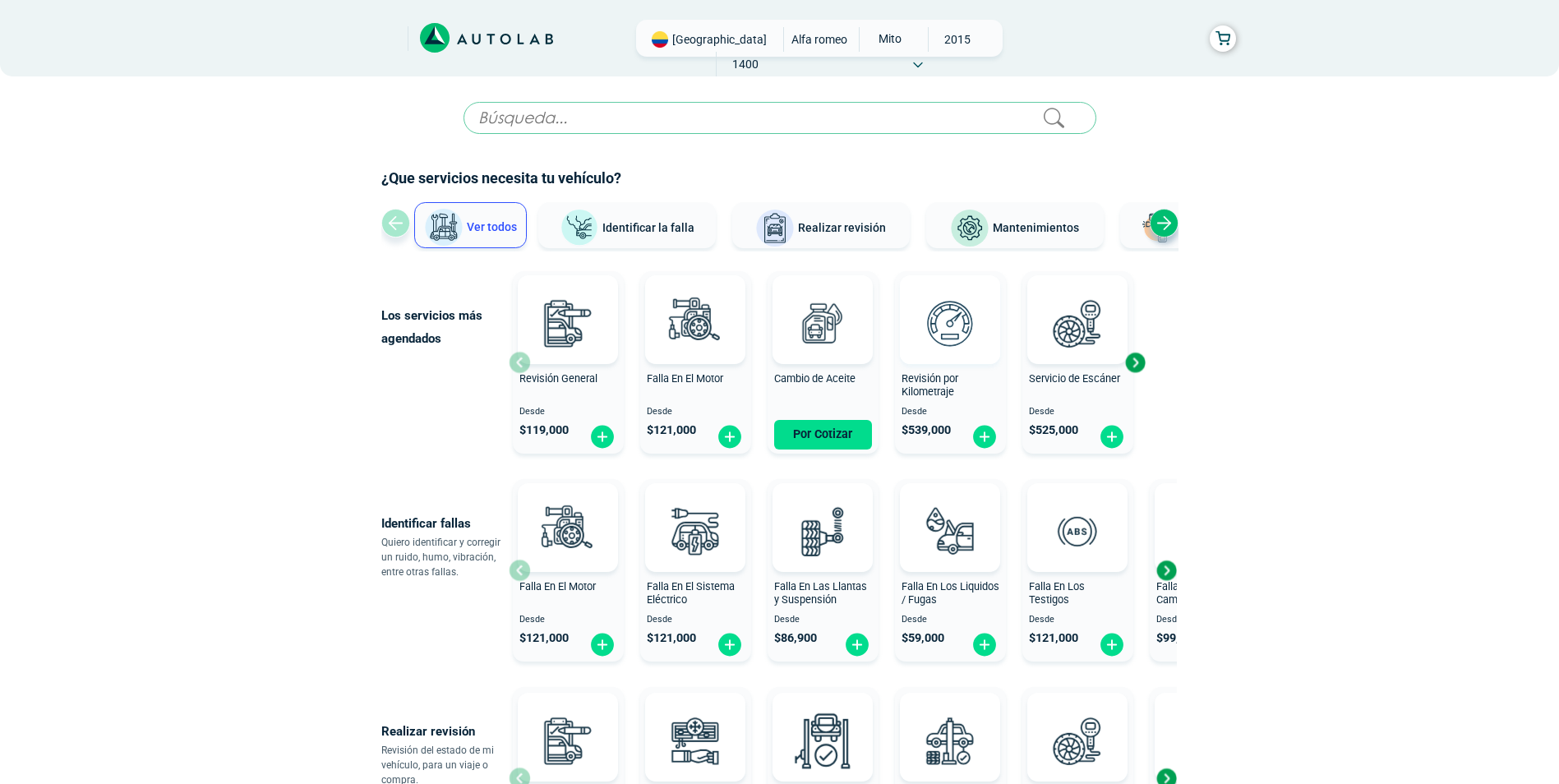
click at [944, 333] on img at bounding box center [949, 323] width 72 height 72
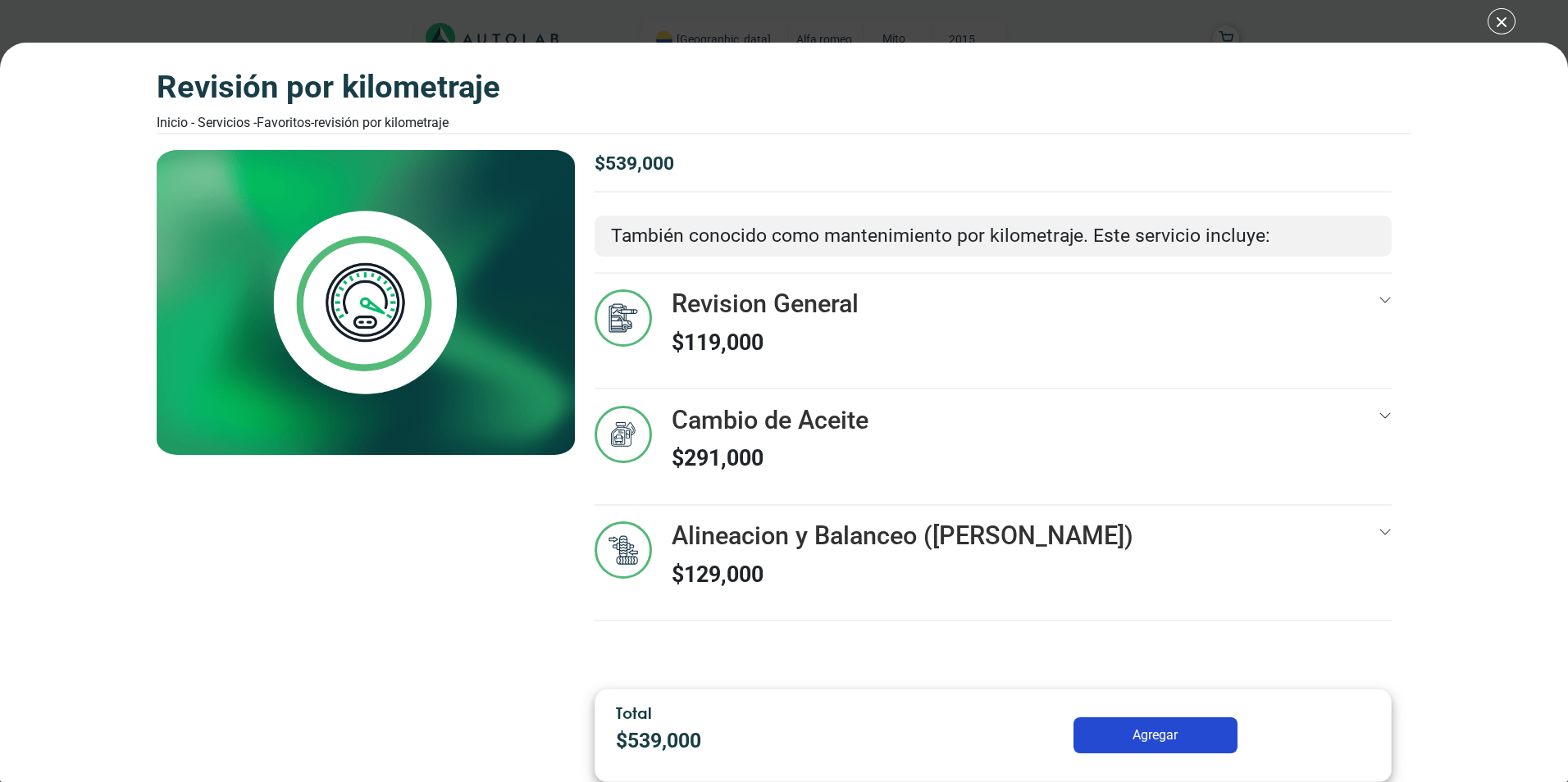
click at [1150, 732] on button "Agregar" at bounding box center [1155, 735] width 164 height 36
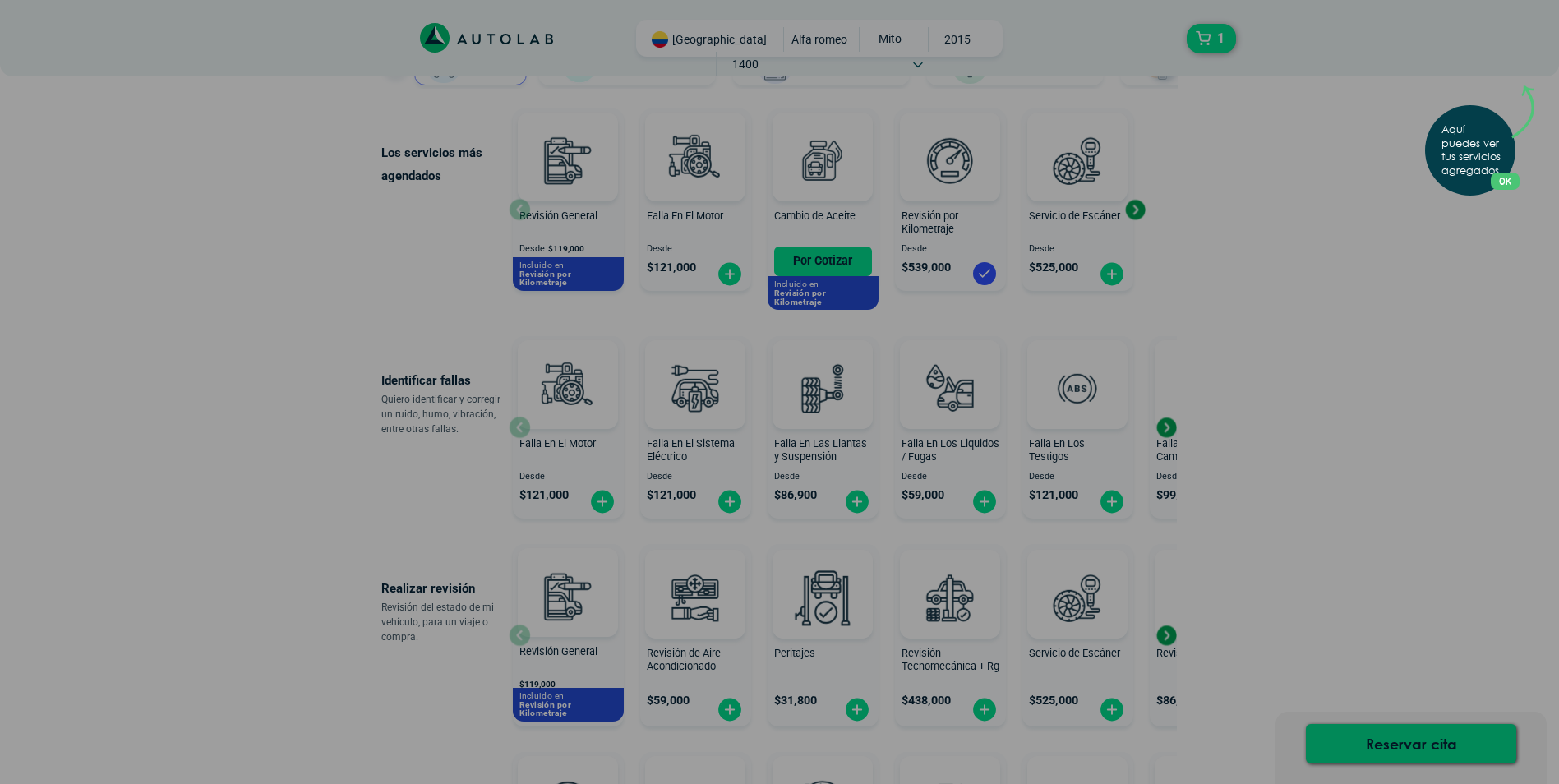
scroll to position [165, 0]
drag, startPoint x: 1007, startPoint y: 450, endPoint x: 839, endPoint y: 452, distance: 168.0
click at [839, 452] on div "Aquí puedes ver tus servicios agregados. OK .aex,.bex{fill:none!important;strok…" at bounding box center [779, 392] width 1559 height 784
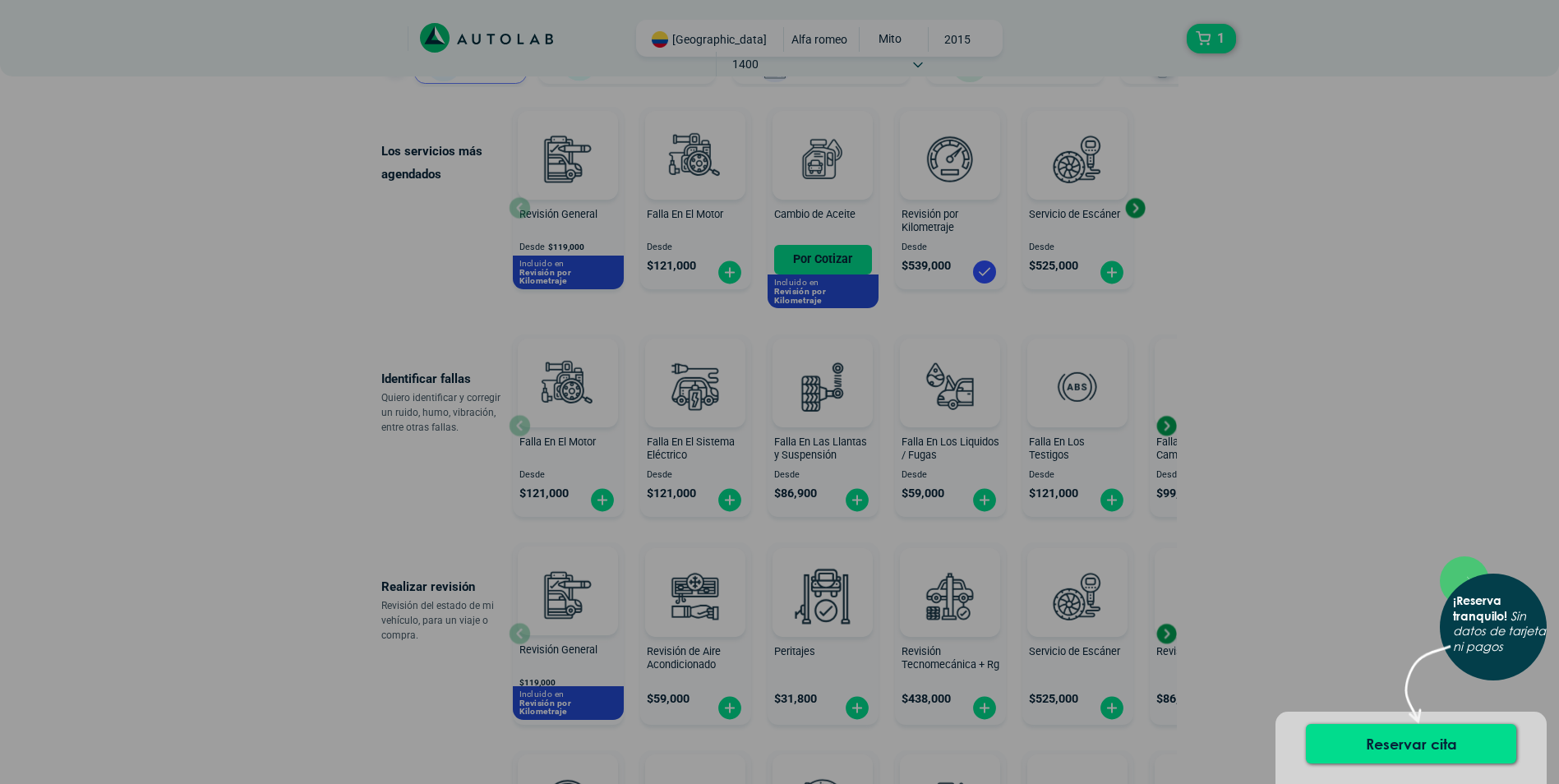
drag, startPoint x: 1085, startPoint y: 412, endPoint x: 906, endPoint y: 424, distance: 179.4
click at [906, 424] on div "× ¡Reserva tranquilo! Sin datos de tarjeta ni pagos" at bounding box center [779, 392] width 1559 height 784
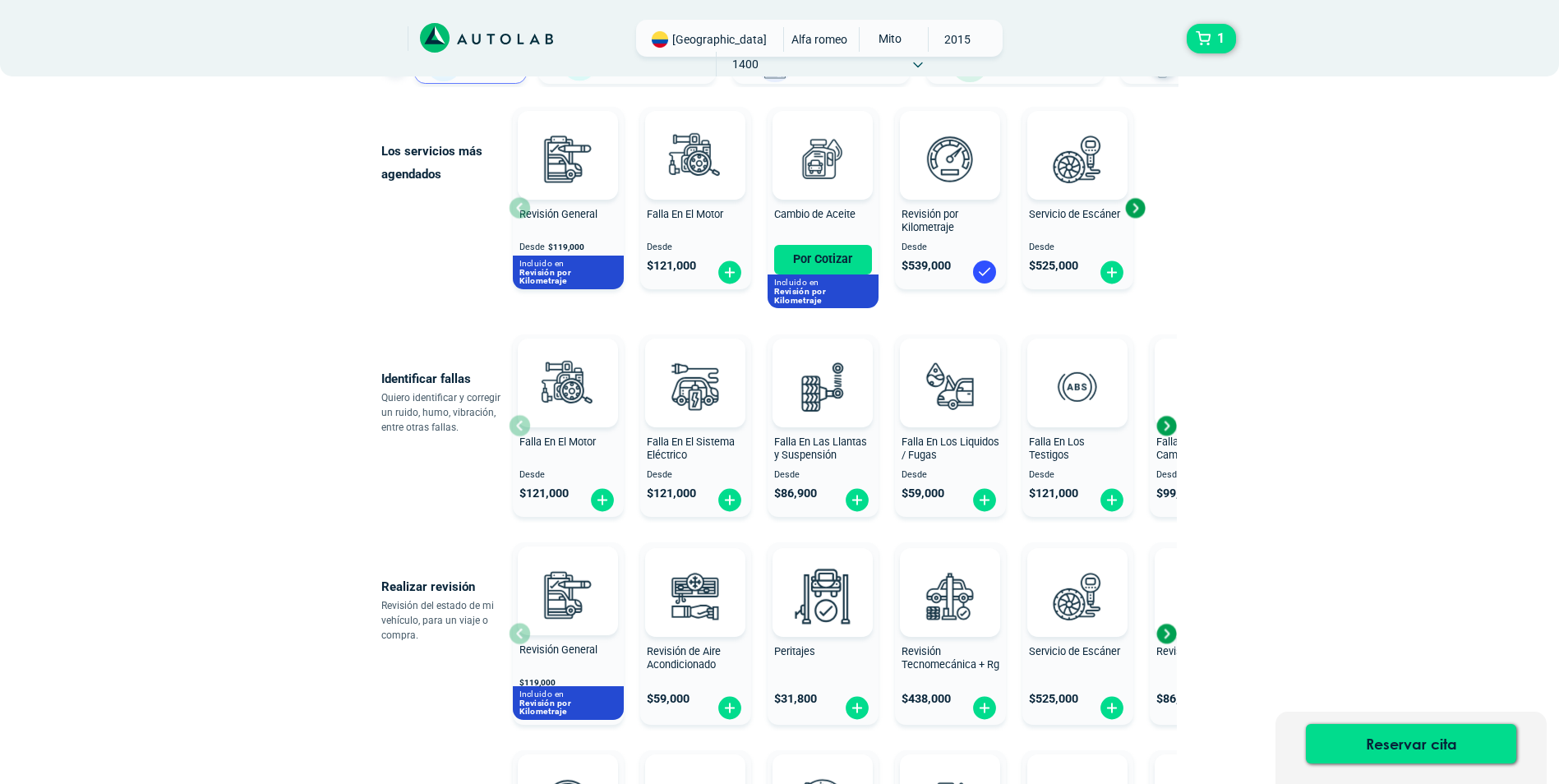
click at [1170, 428] on div "Next slide" at bounding box center [1166, 426] width 25 height 25
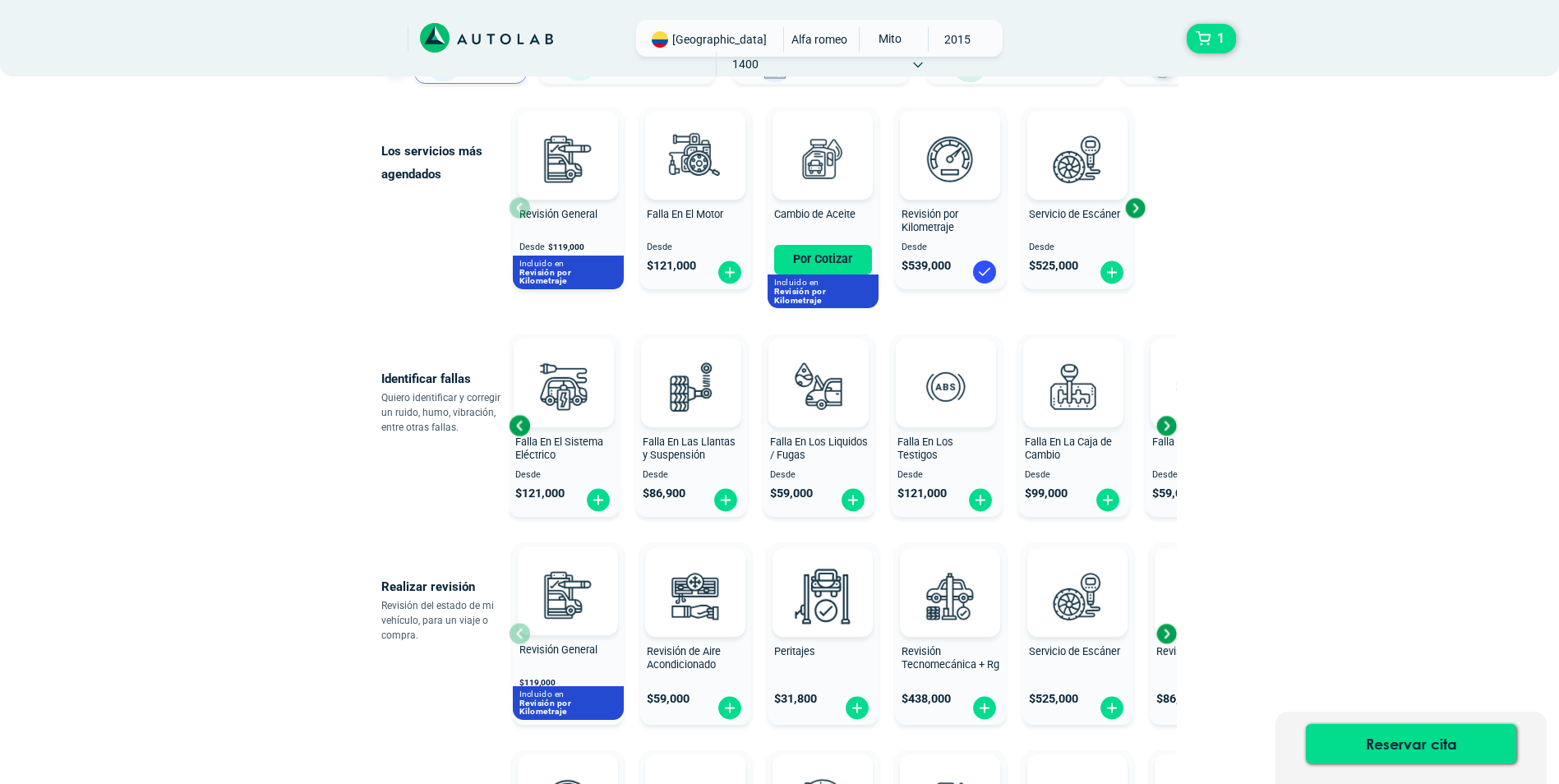
click at [1170, 428] on div "Next slide" at bounding box center [1166, 426] width 25 height 25
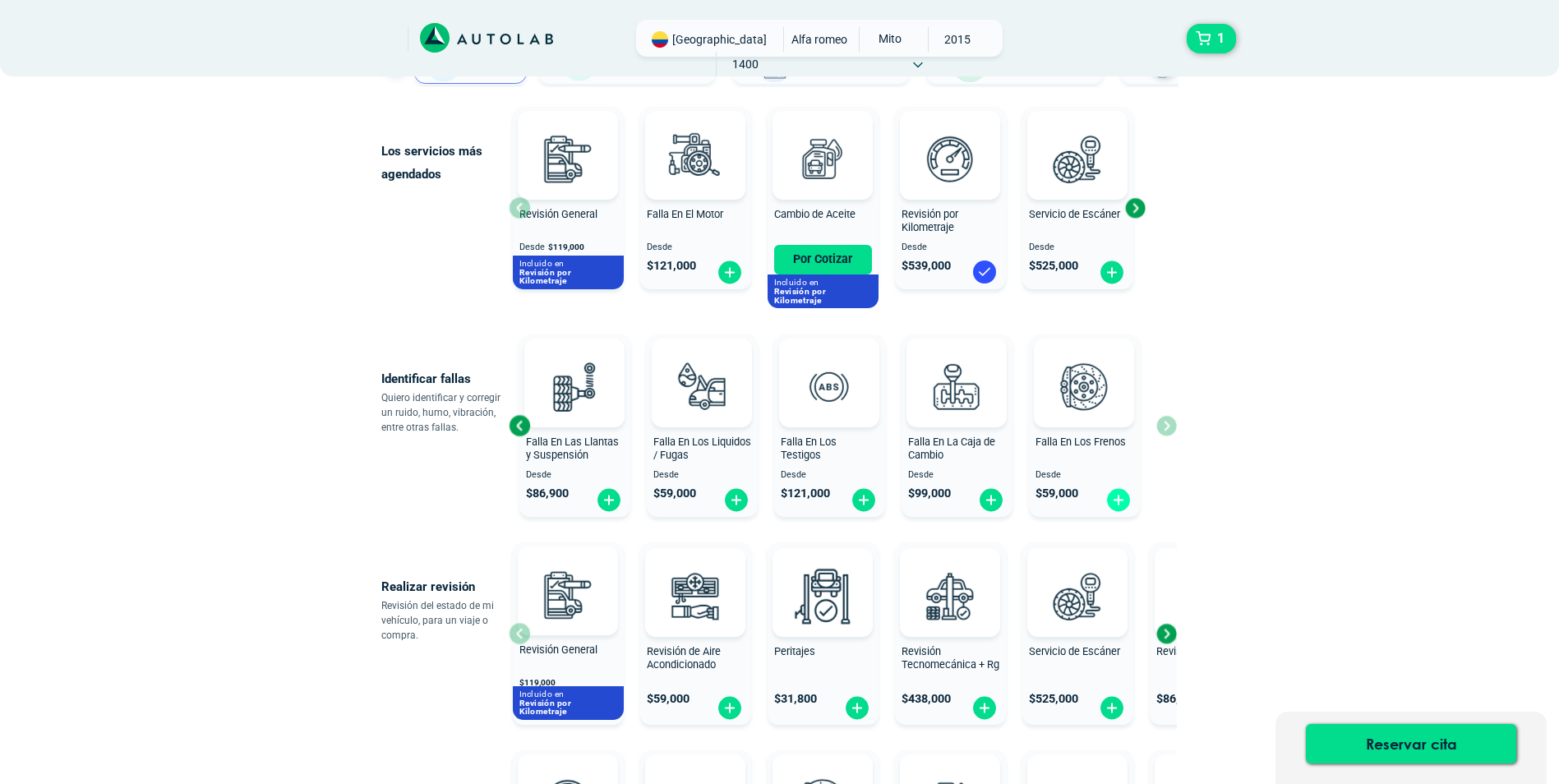
click at [1111, 495] on img at bounding box center [1118, 500] width 26 height 26
click at [1202, 35] on button "2" at bounding box center [1212, 39] width 50 height 30
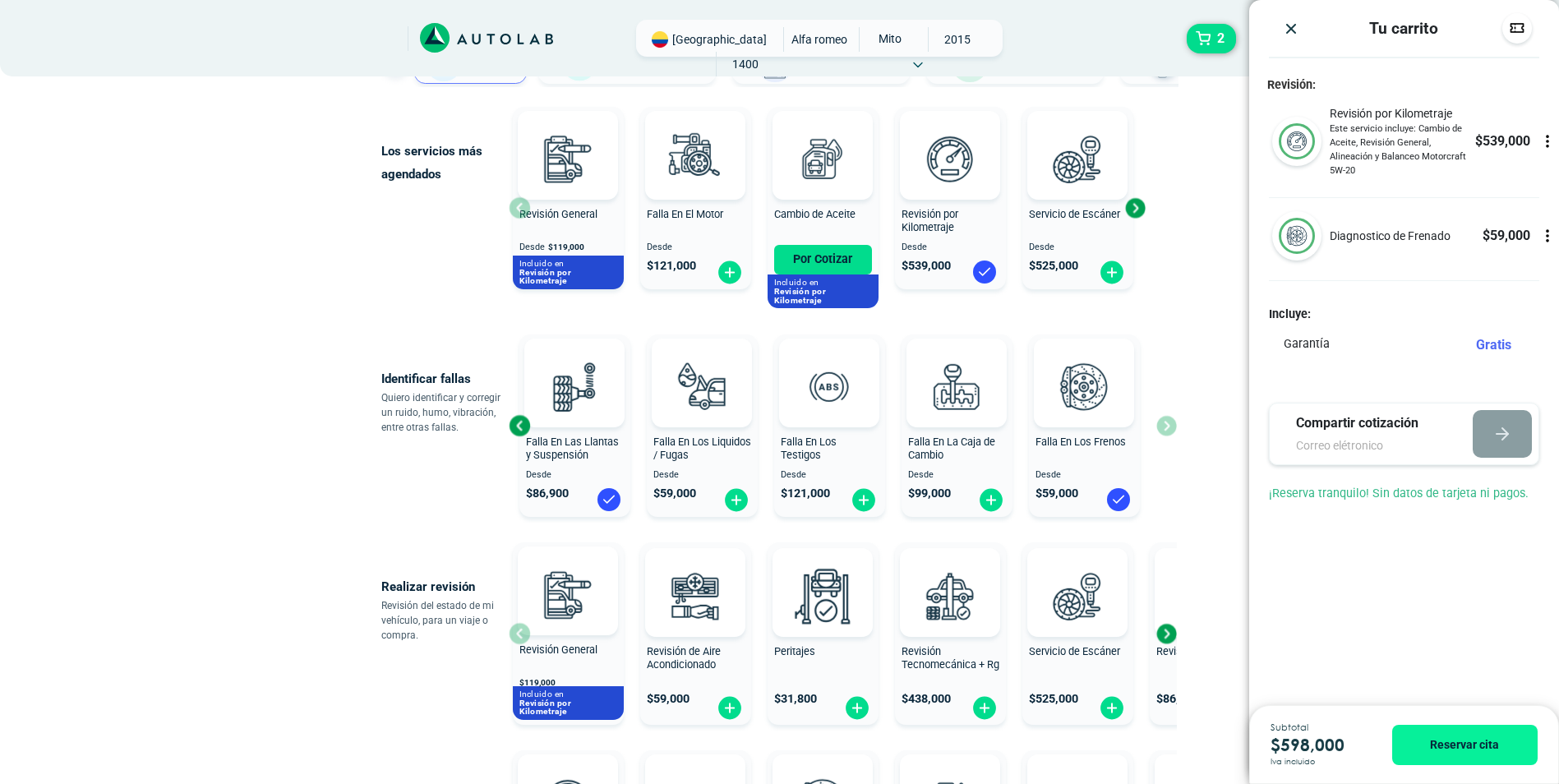
click at [266, 519] on div "× ¡Reserva tranquilo! Sin datos de tarjeta ni pagos Aquí puedes ver tus servici…" at bounding box center [779, 686] width 1559 height 1702
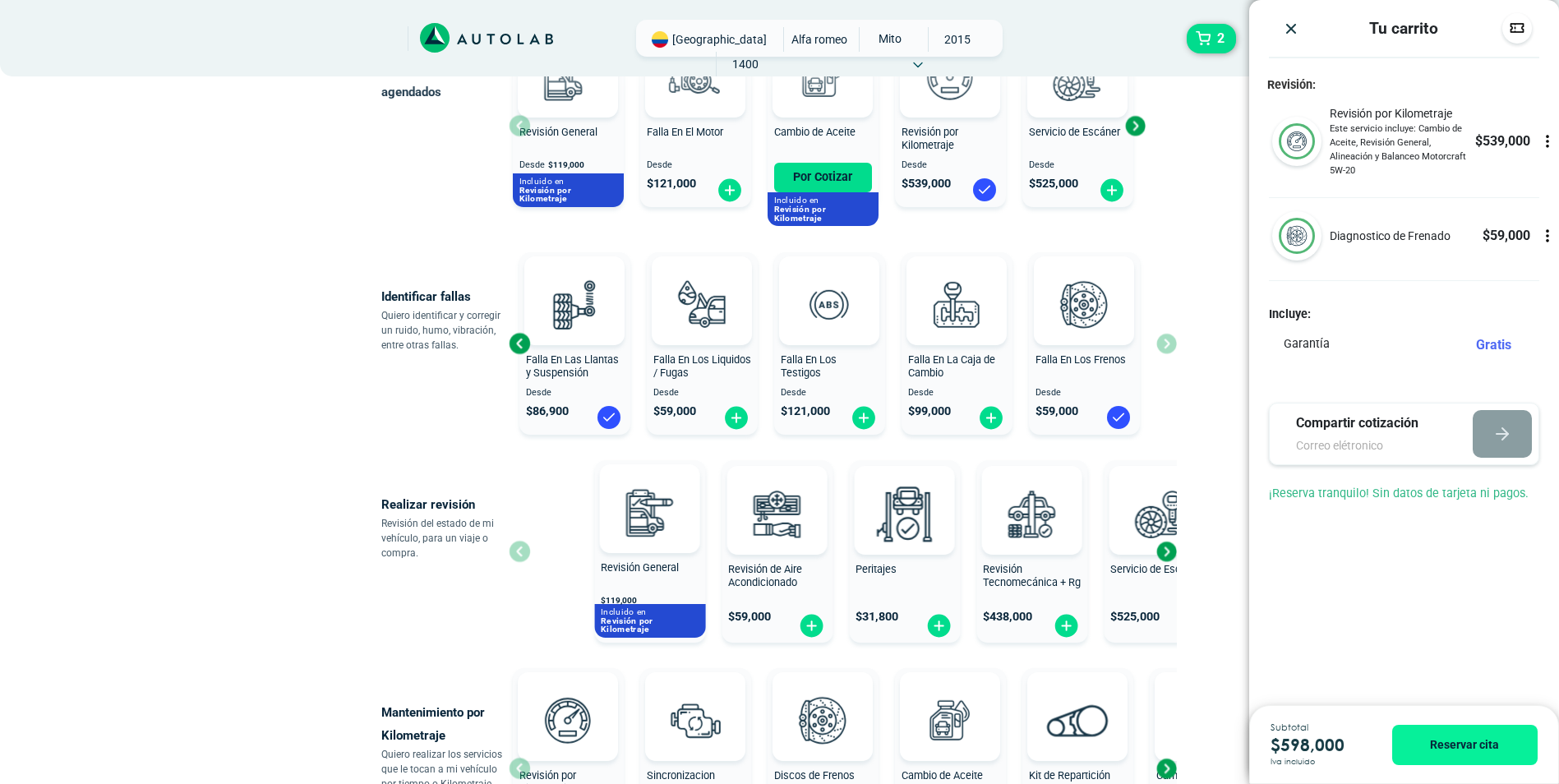
click at [816, 545] on div "Revisión General $ 119,000 Incluido en Revisión por Kilometraje Revisión de Air…" at bounding box center [924, 552] width 668 height 195
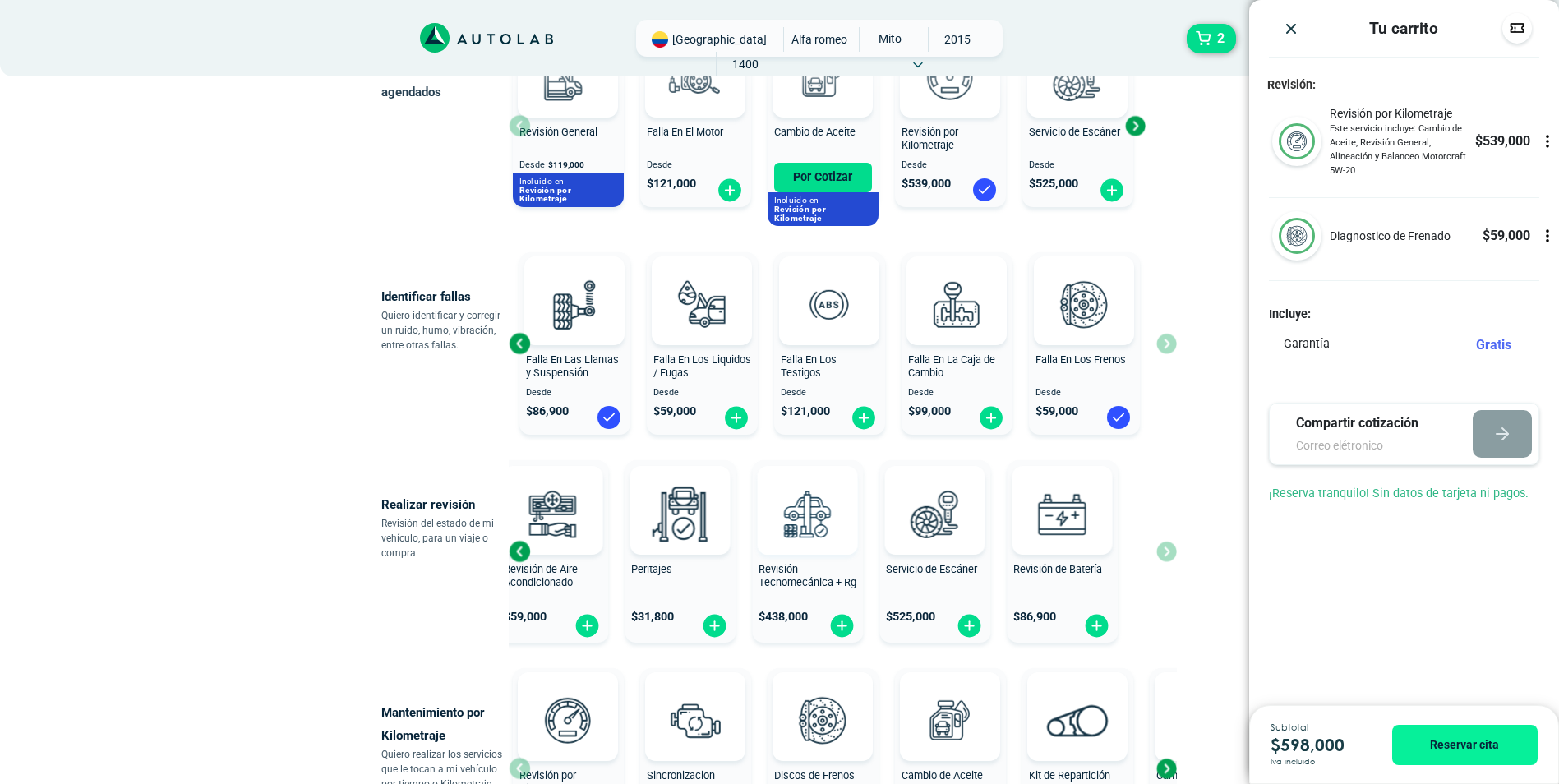
click at [752, 550] on div "Revisión Tecnomecánica + Rg $ 438,000" at bounding box center [807, 551] width 111 height 171
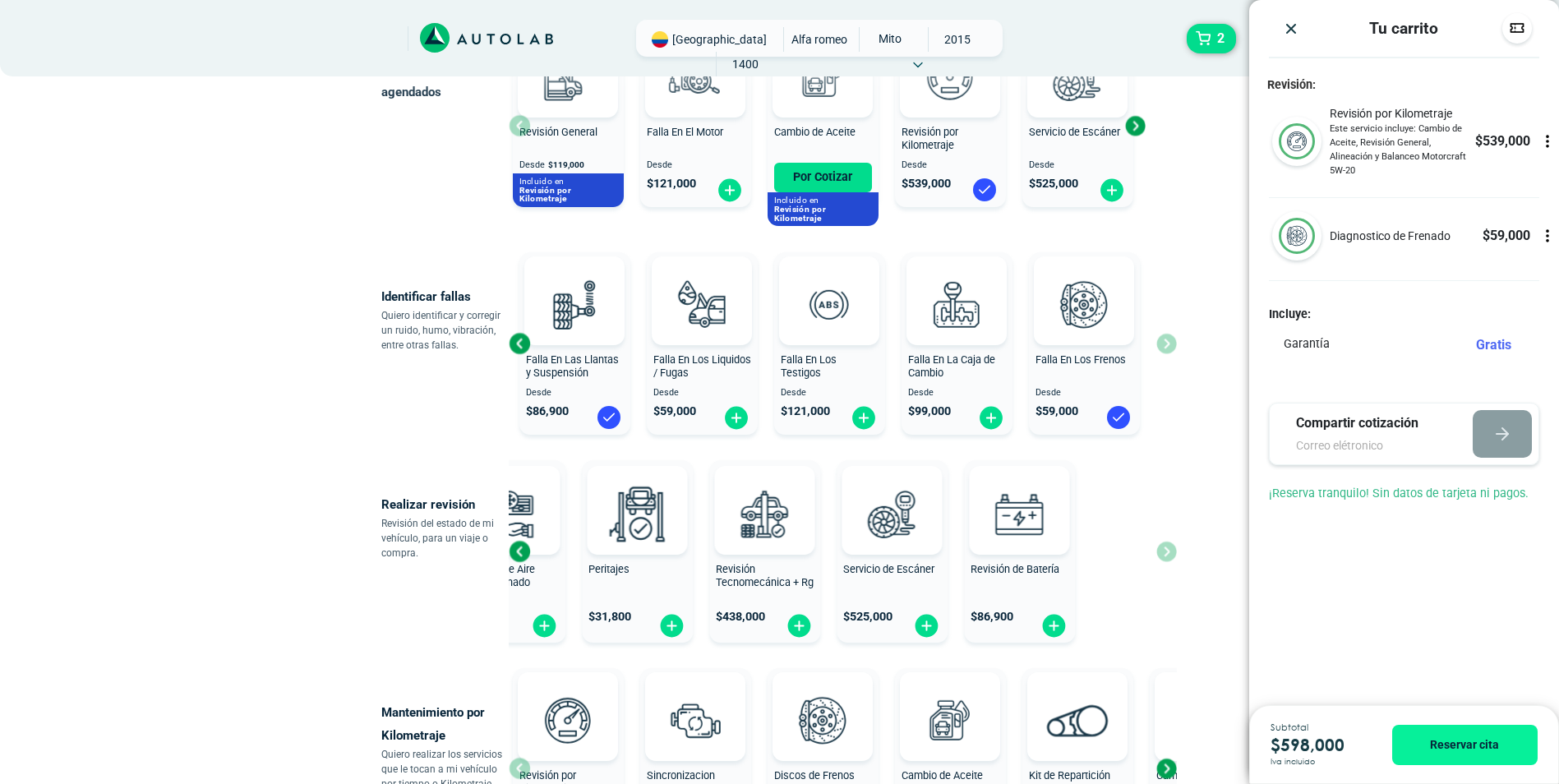
click at [868, 543] on div "Revisión General $ 119,000 Incluido en Revisión por Kilometraje Revisión de Air…" at bounding box center [658, 552] width 668 height 195
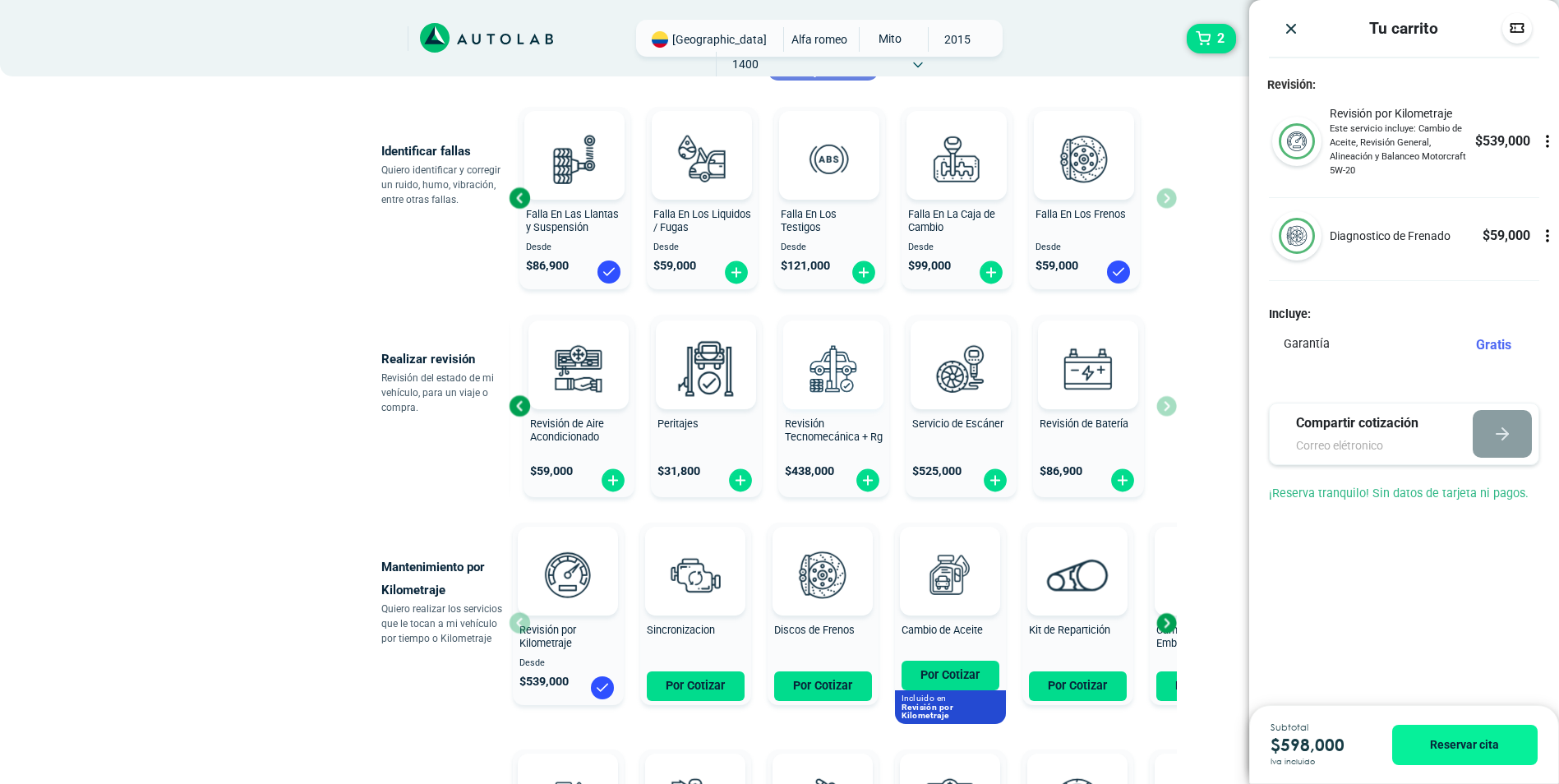
scroll to position [411, 0]
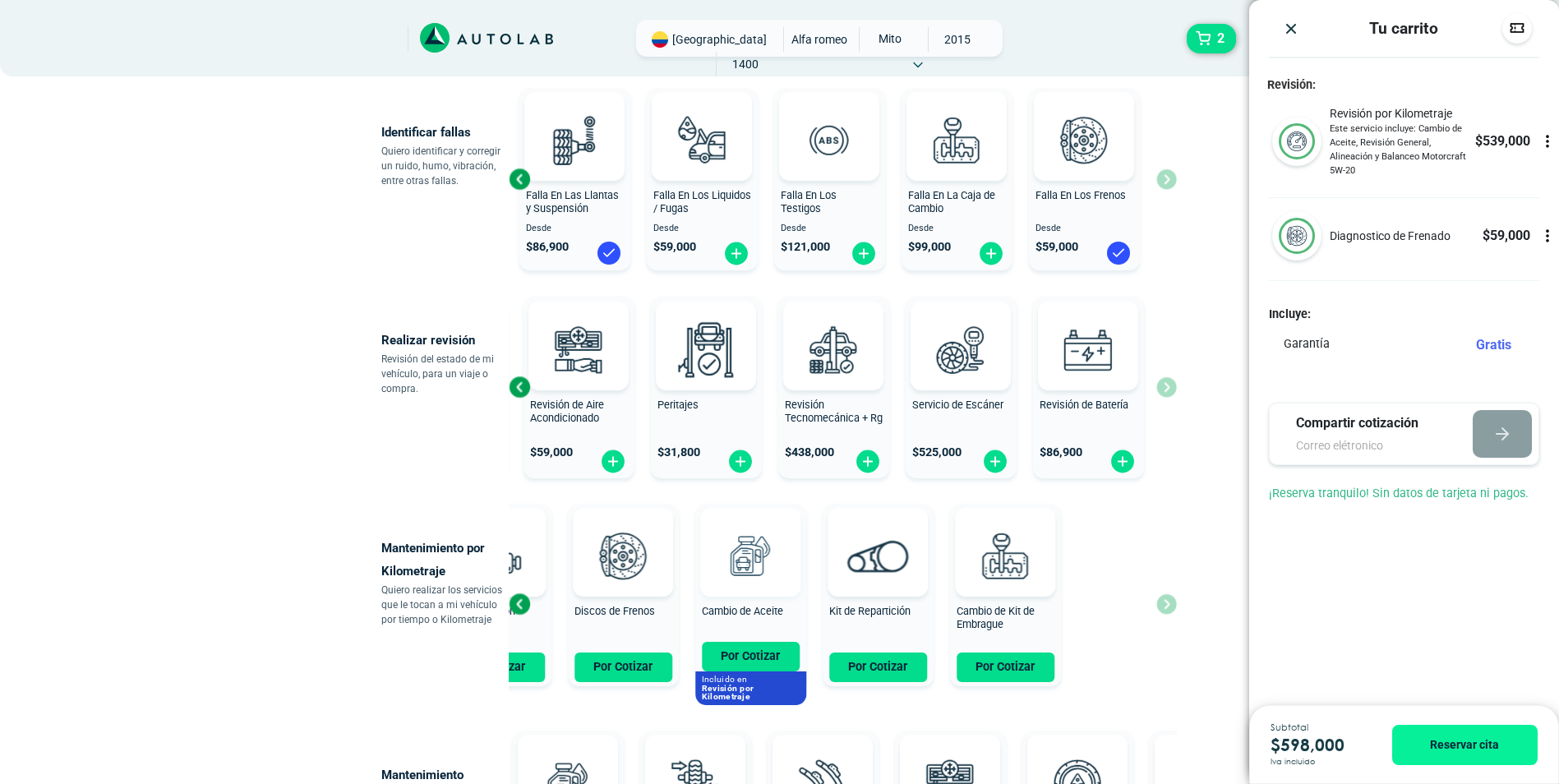
click at [692, 564] on div "Revisión por Kilometraje Desde $ 539,000 Sincronizacion Por Cotizar Discos de F…" at bounding box center [643, 605] width 668 height 215
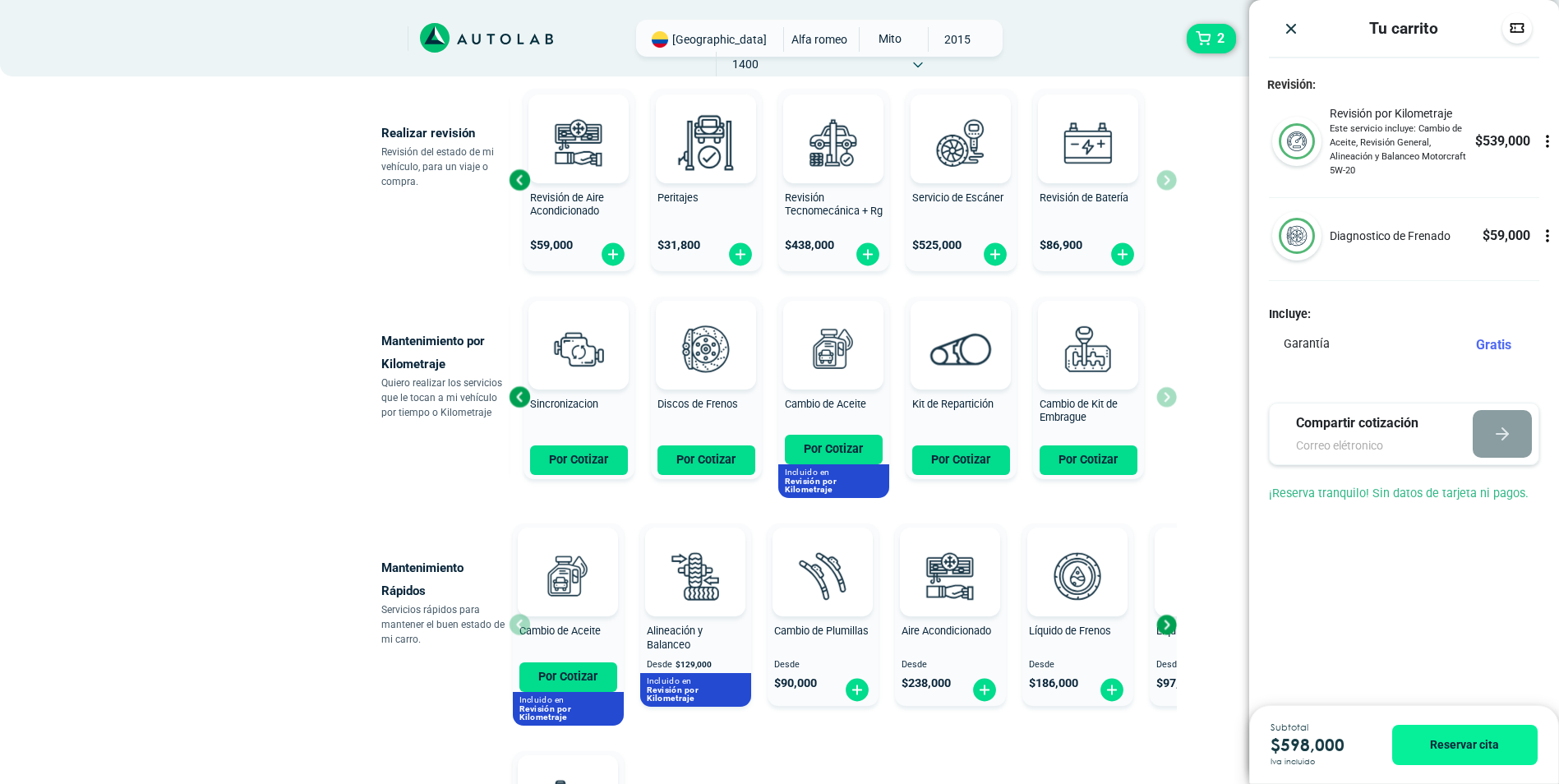
scroll to position [739, 0]
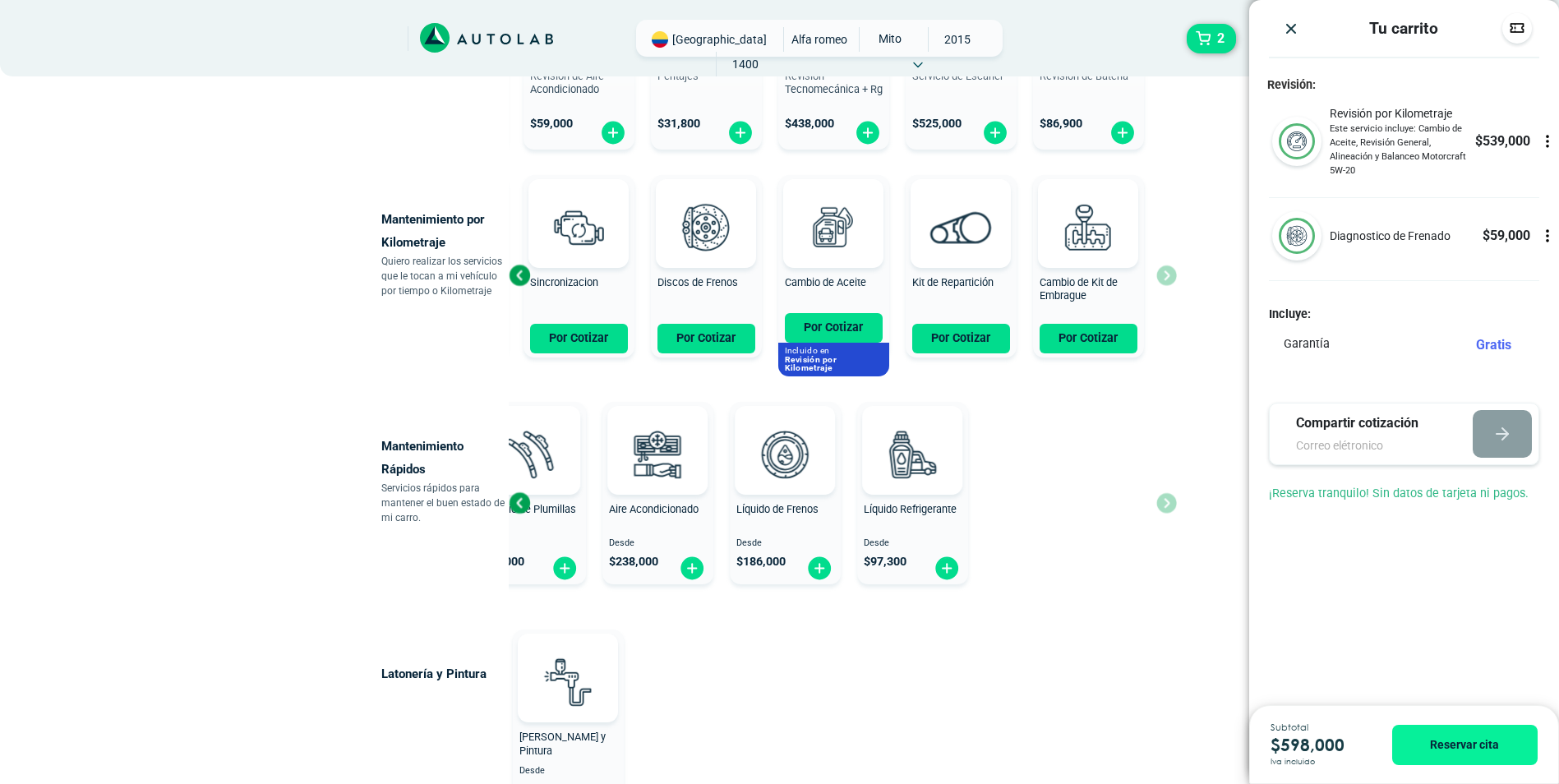
click at [463, 518] on div "Mantenimiento Rápidos Servicios rápidos para mantener el buen estado de mi carr…" at bounding box center [780, 503] width 797 height 215
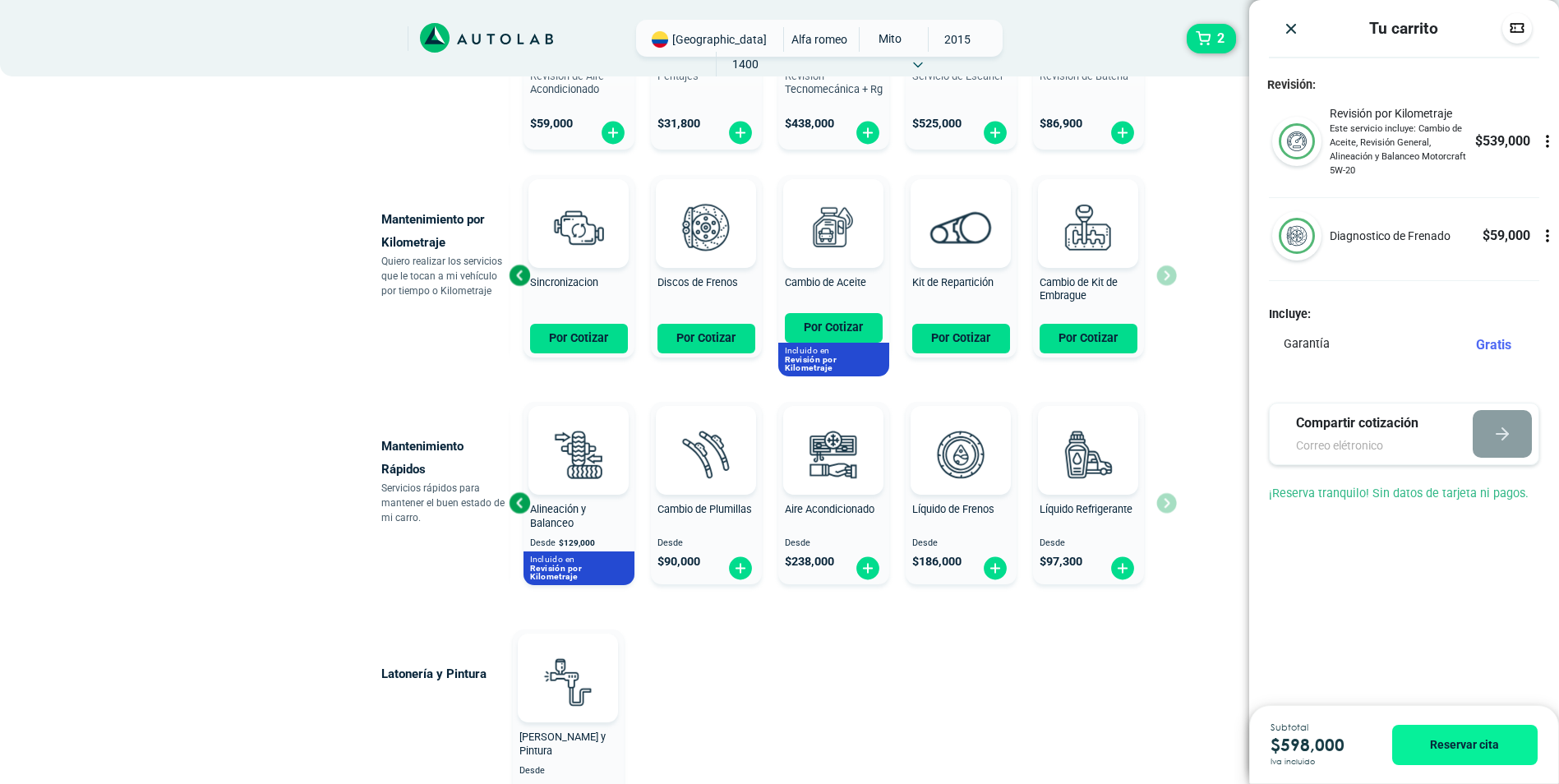
scroll to position [918, 0]
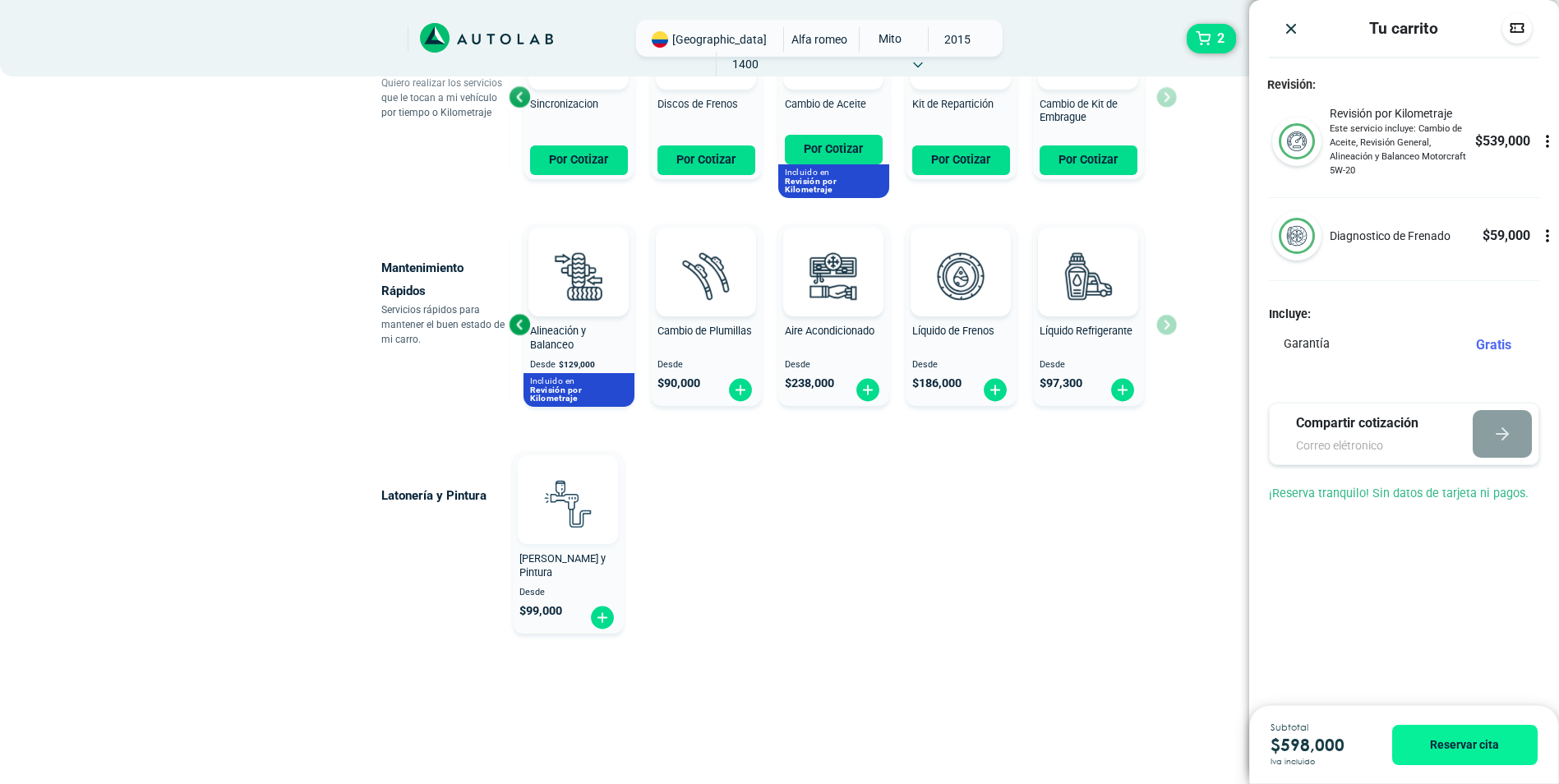
click at [561, 503] on img at bounding box center [567, 503] width 72 height 72
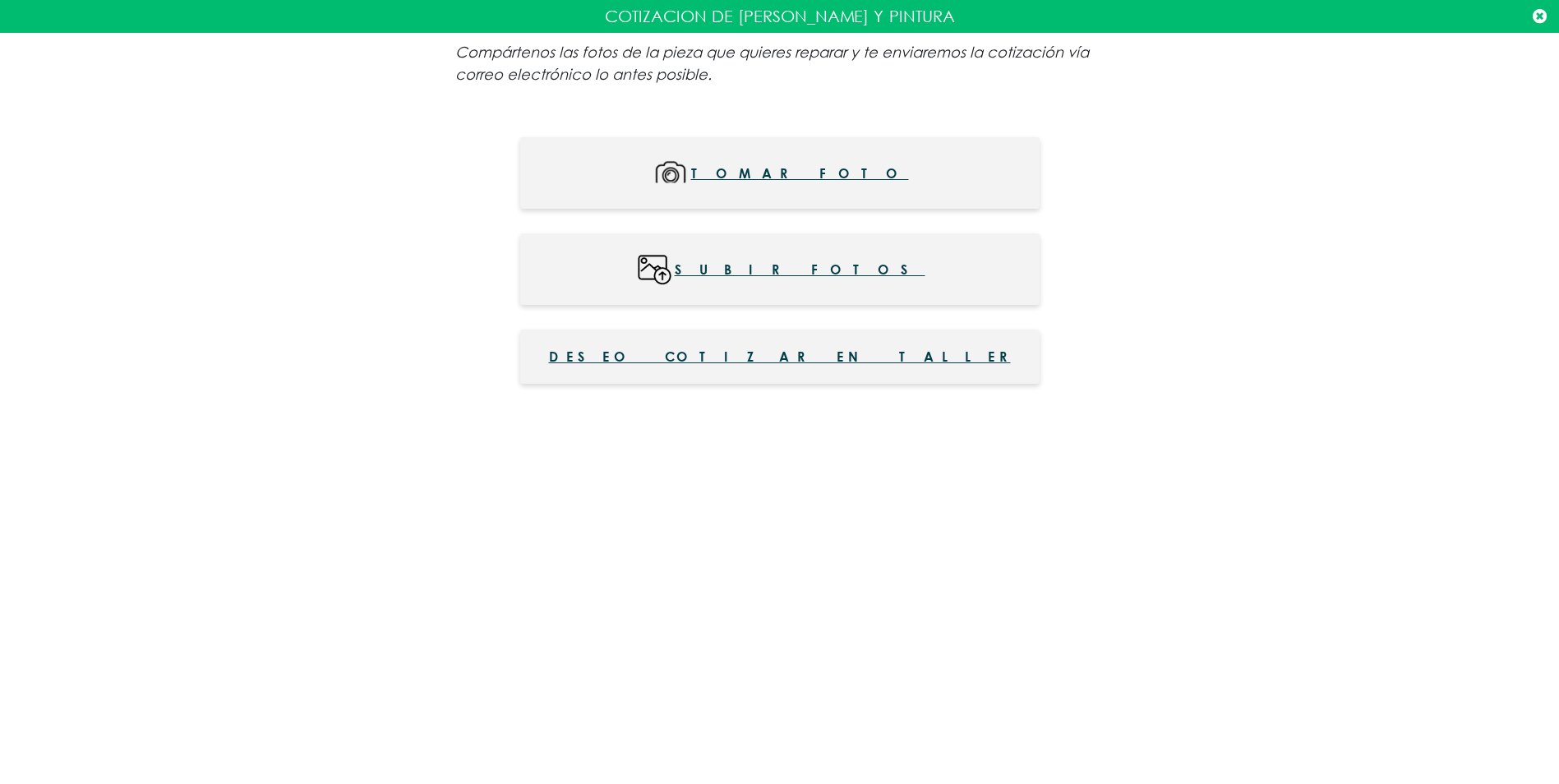
click at [1540, 17] on icon at bounding box center [1539, 17] width 14 height 17
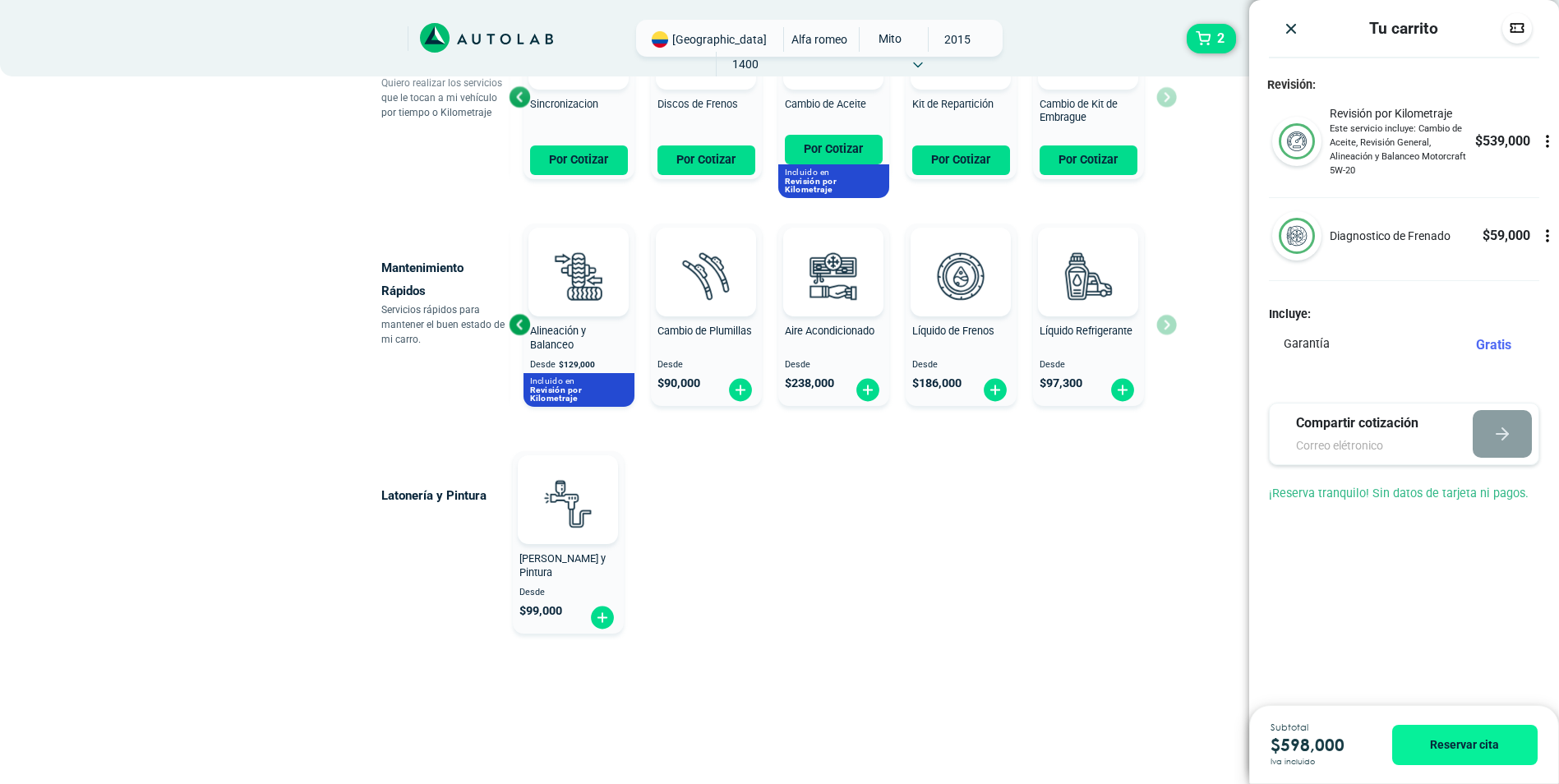
click at [1366, 437] on input "email" at bounding box center [1369, 446] width 146 height 17
type input "h3osergio@gmail.com"
click at [1504, 434] on icon "button" at bounding box center [1502, 434] width 12 height 0
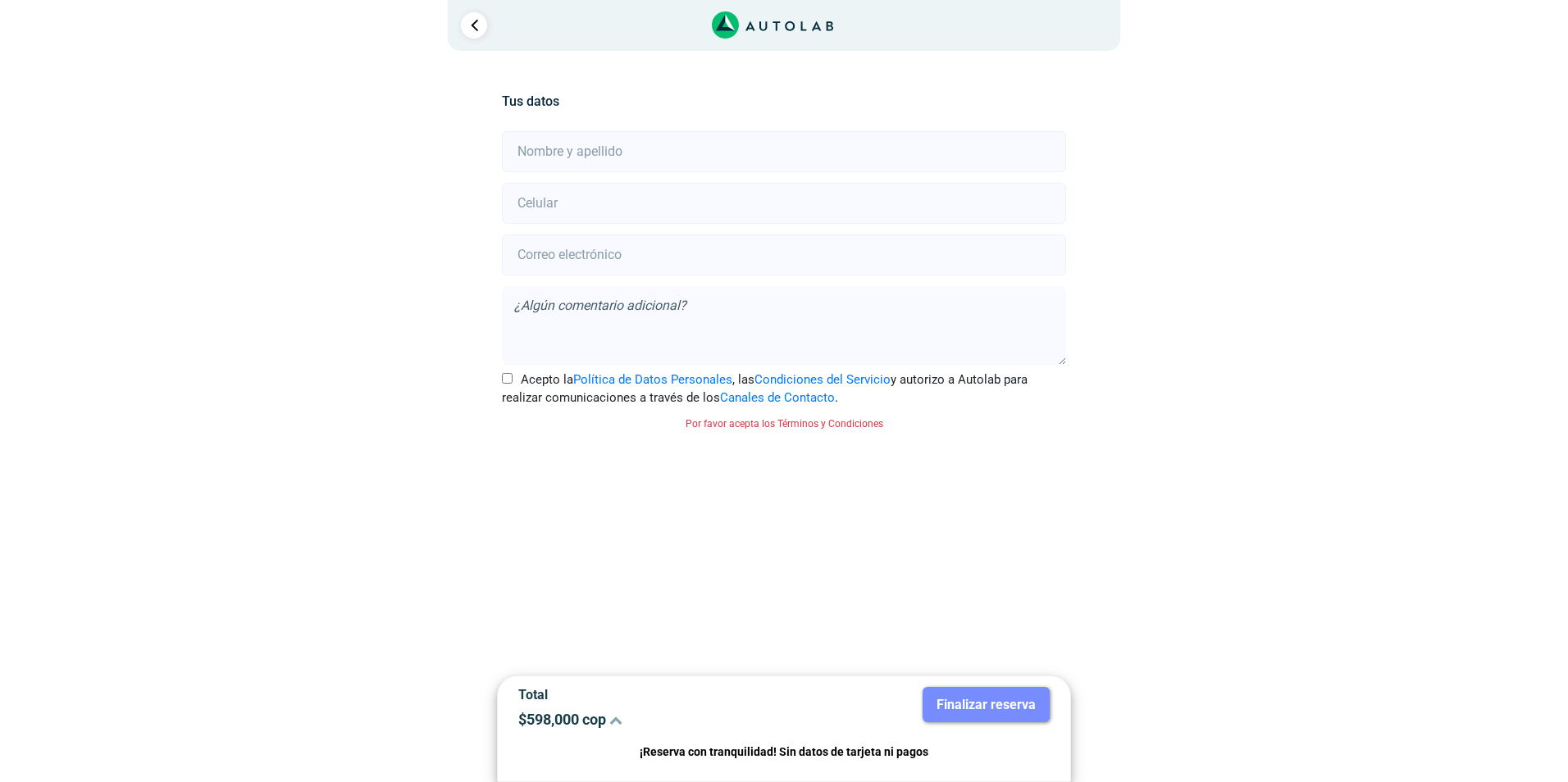
click at [588, 153] on input "text" at bounding box center [783, 152] width 564 height 41
type input "SERGIO DAVID REYES RAMIREZ"
type input "3192836725"
type input "h3osergio@gmail.com"
click at [504, 373] on input "Acepto la Política de Datos Personales , las Condiciones del Servicio y autoriz…" at bounding box center [507, 378] width 11 height 11
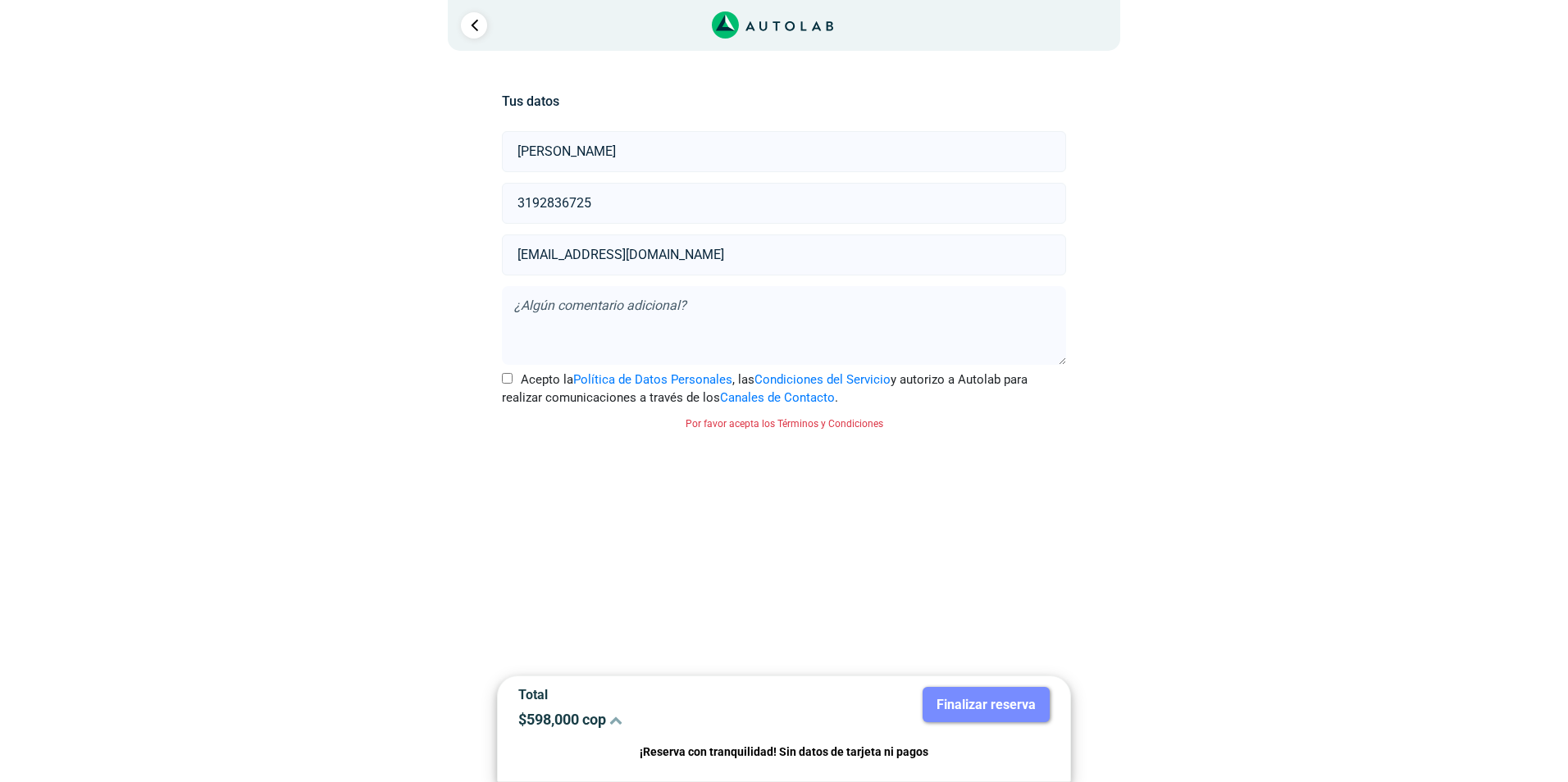
checkbox input "true"
click at [987, 705] on button "Finalizar reserva" at bounding box center [986, 704] width 127 height 35
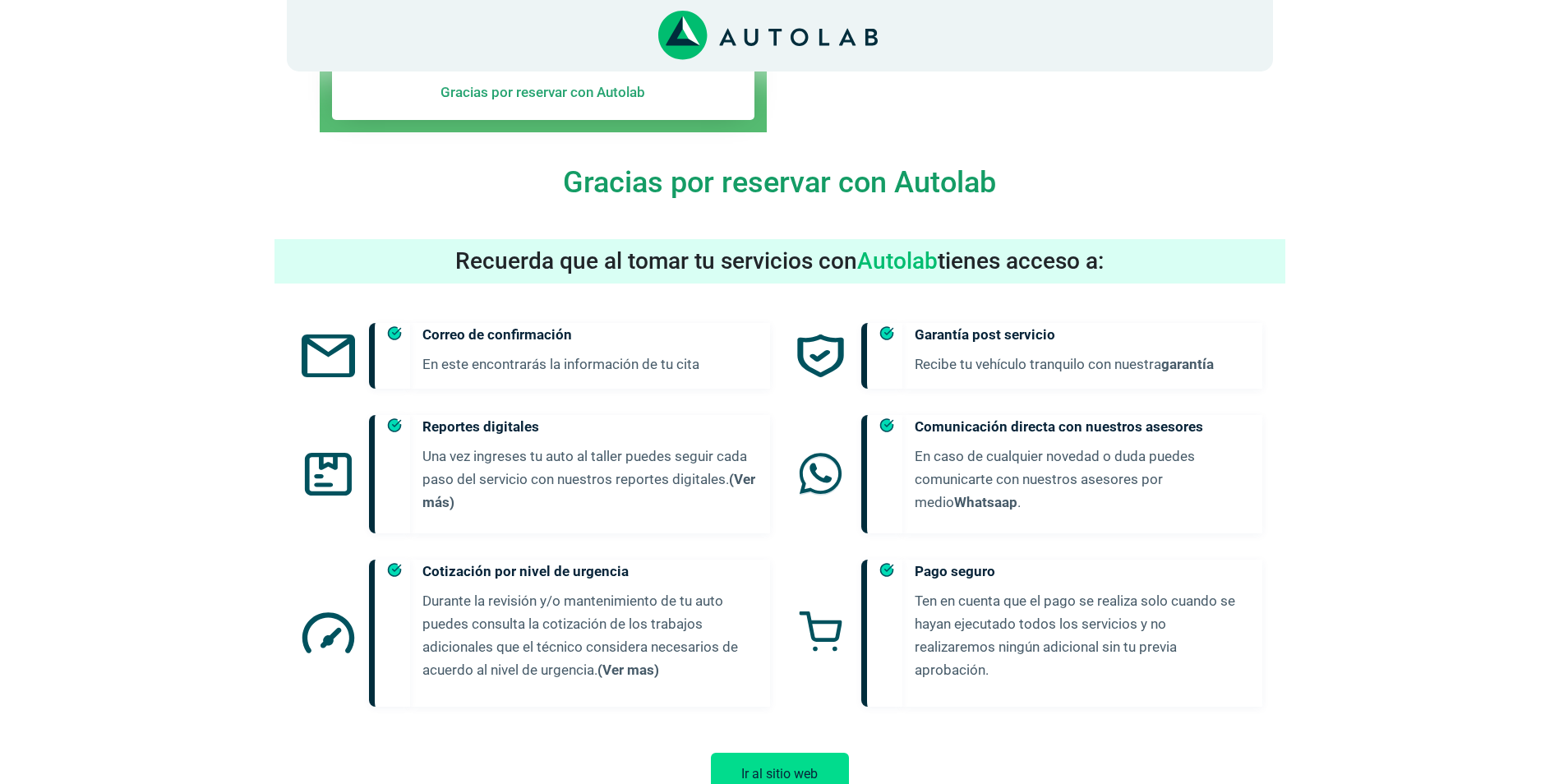
scroll to position [595, 0]
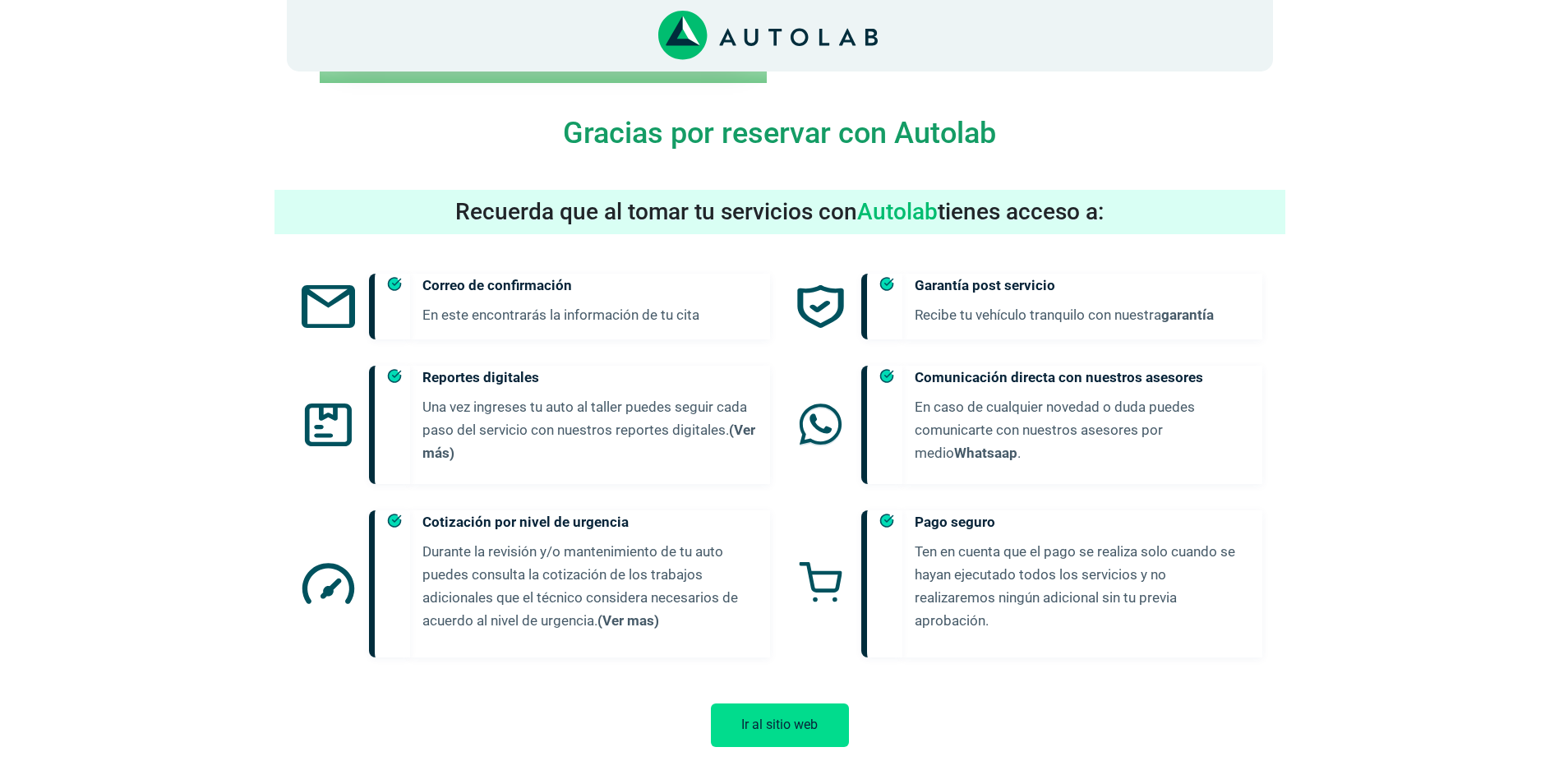
click at [768, 706] on button "Ir al sitio web" at bounding box center [780, 725] width 138 height 44
